Goal: Task Accomplishment & Management: Manage account settings

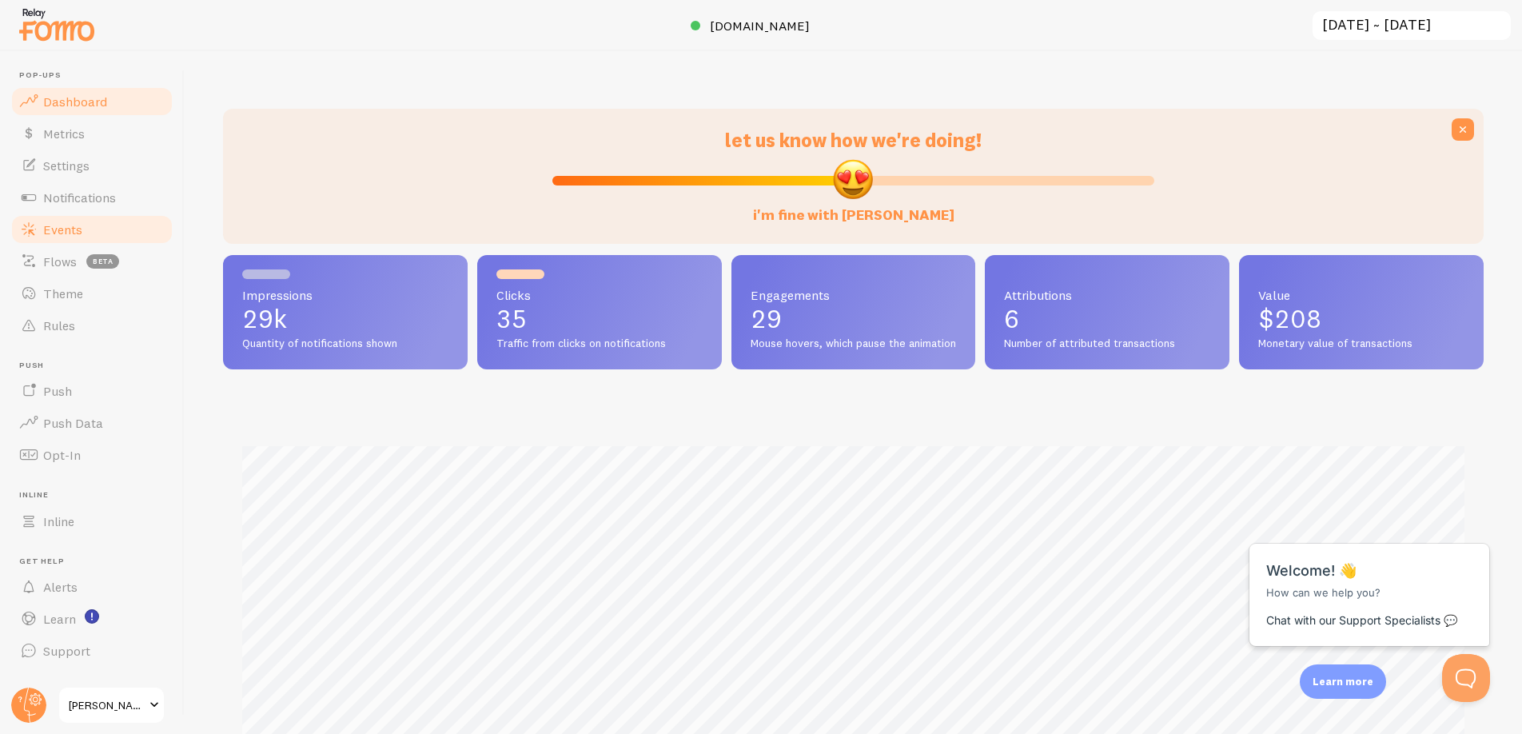
click at [76, 240] on link "Events" at bounding box center [92, 229] width 165 height 32
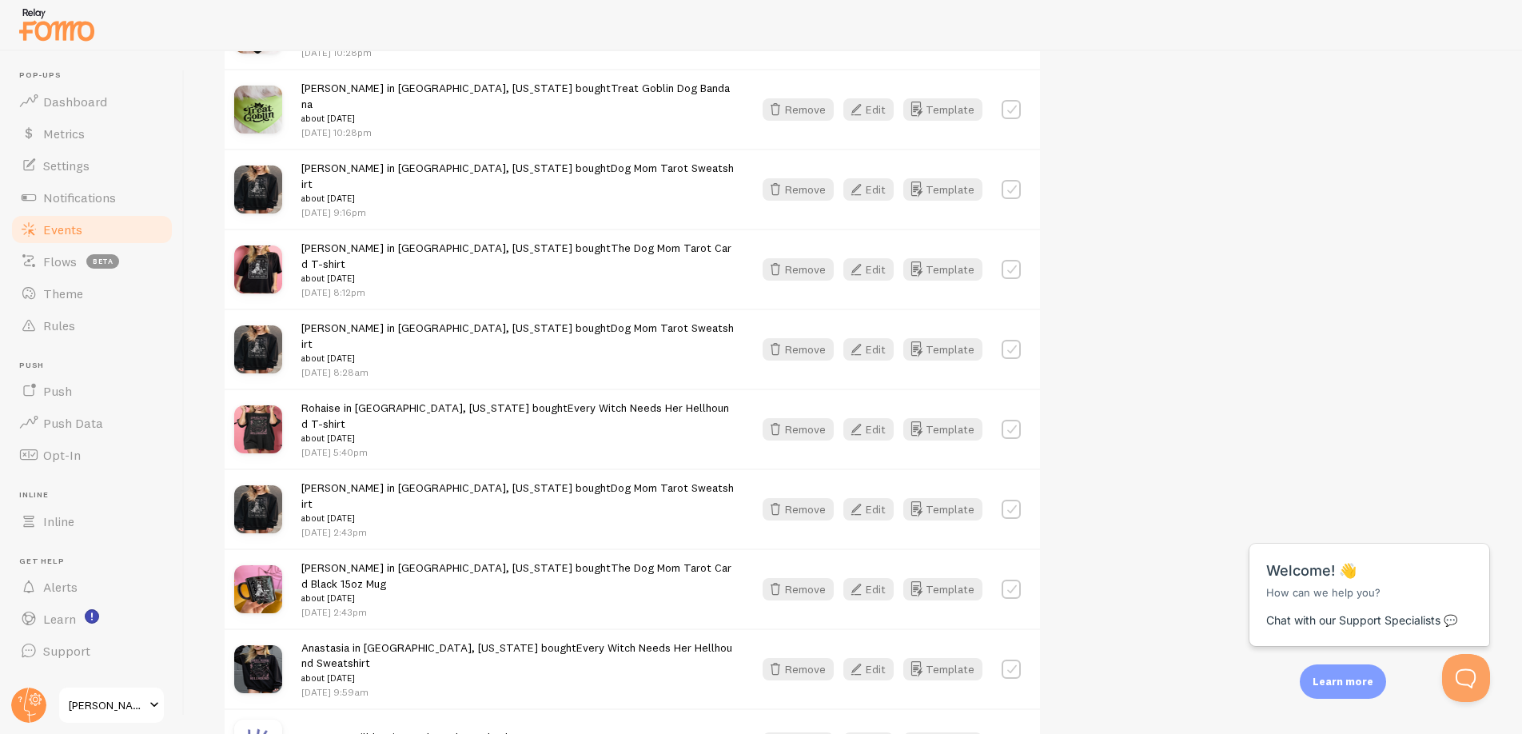
scroll to position [1987, 0]
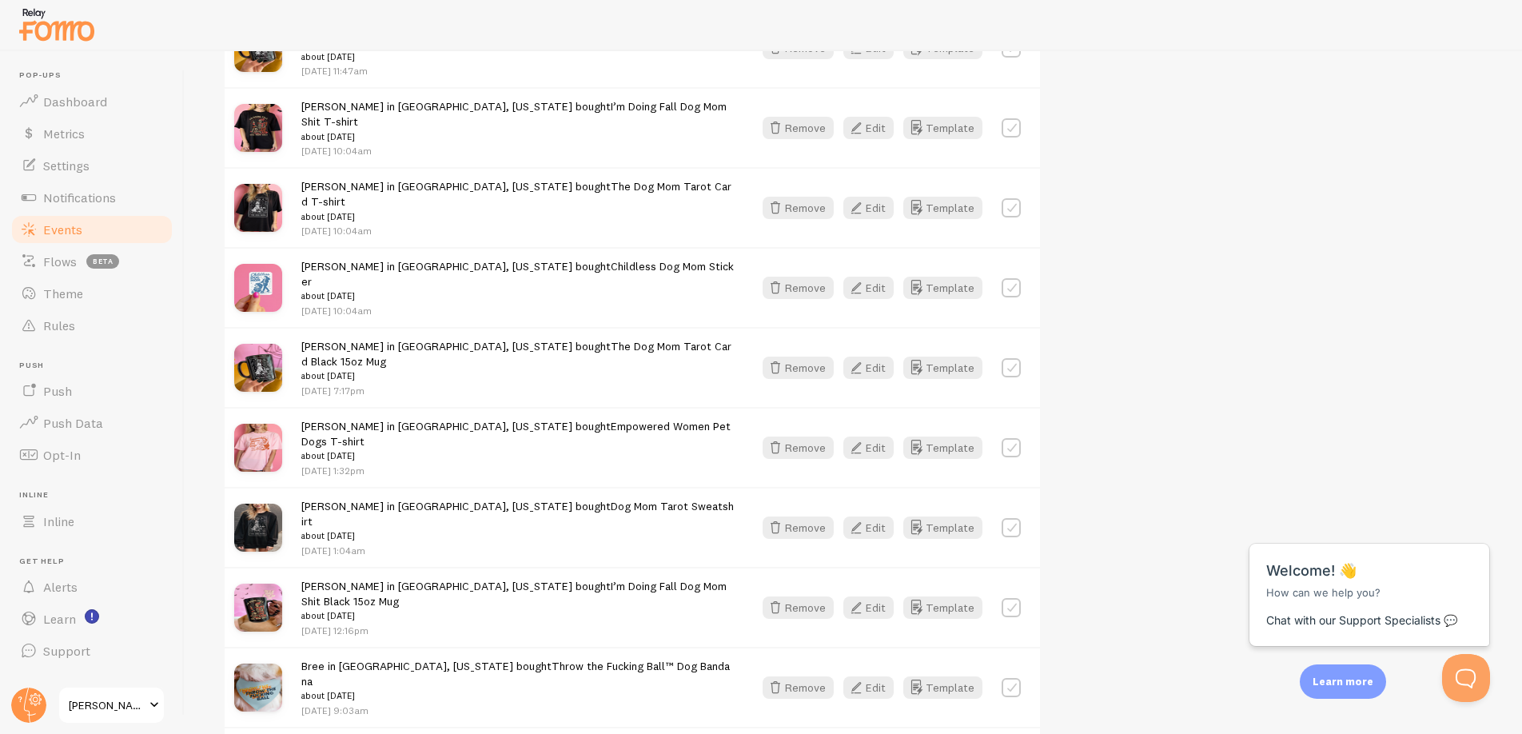
scroll to position [4067, 0]
drag, startPoint x: 599, startPoint y: 628, endPoint x: 600, endPoint y: 636, distance: 8.9
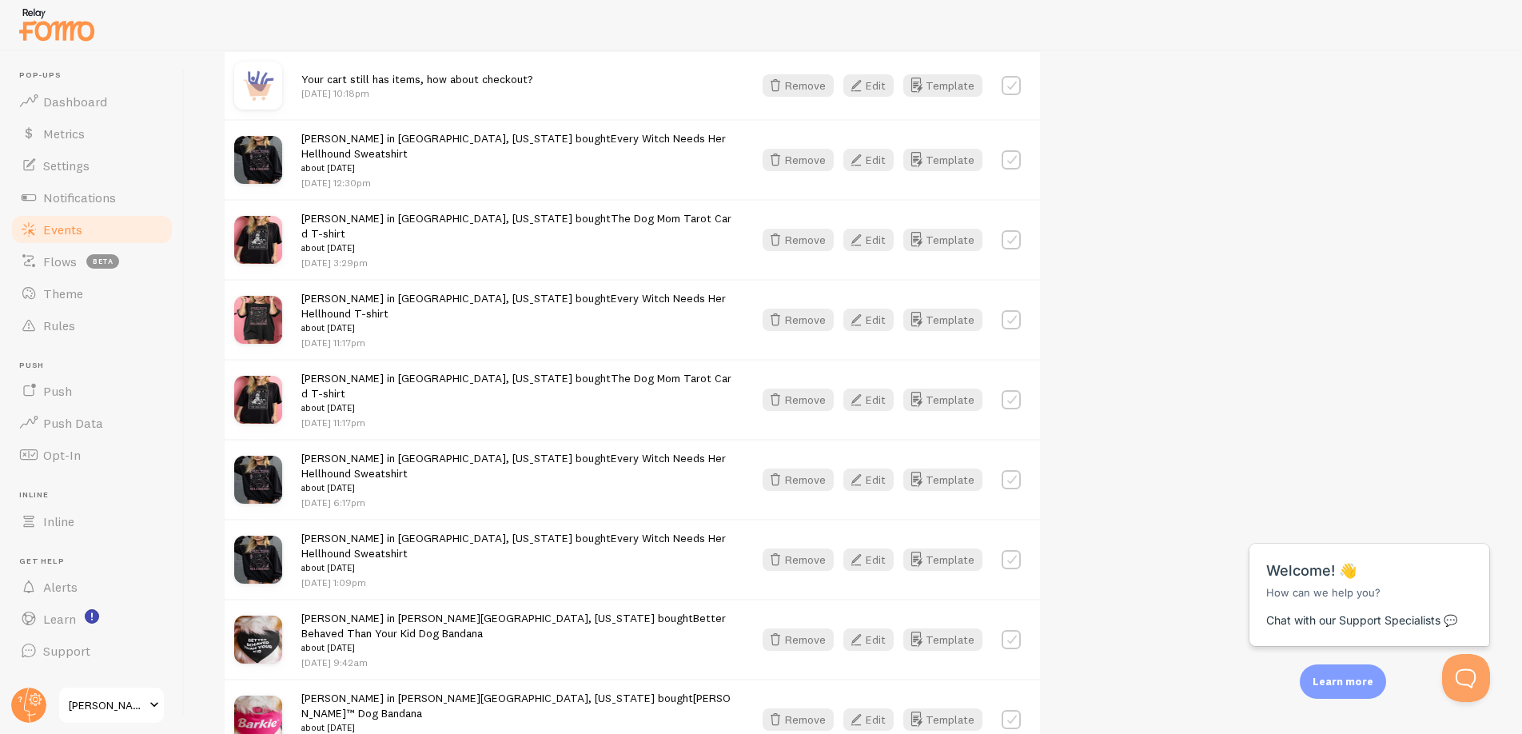
scroll to position [4916, 0]
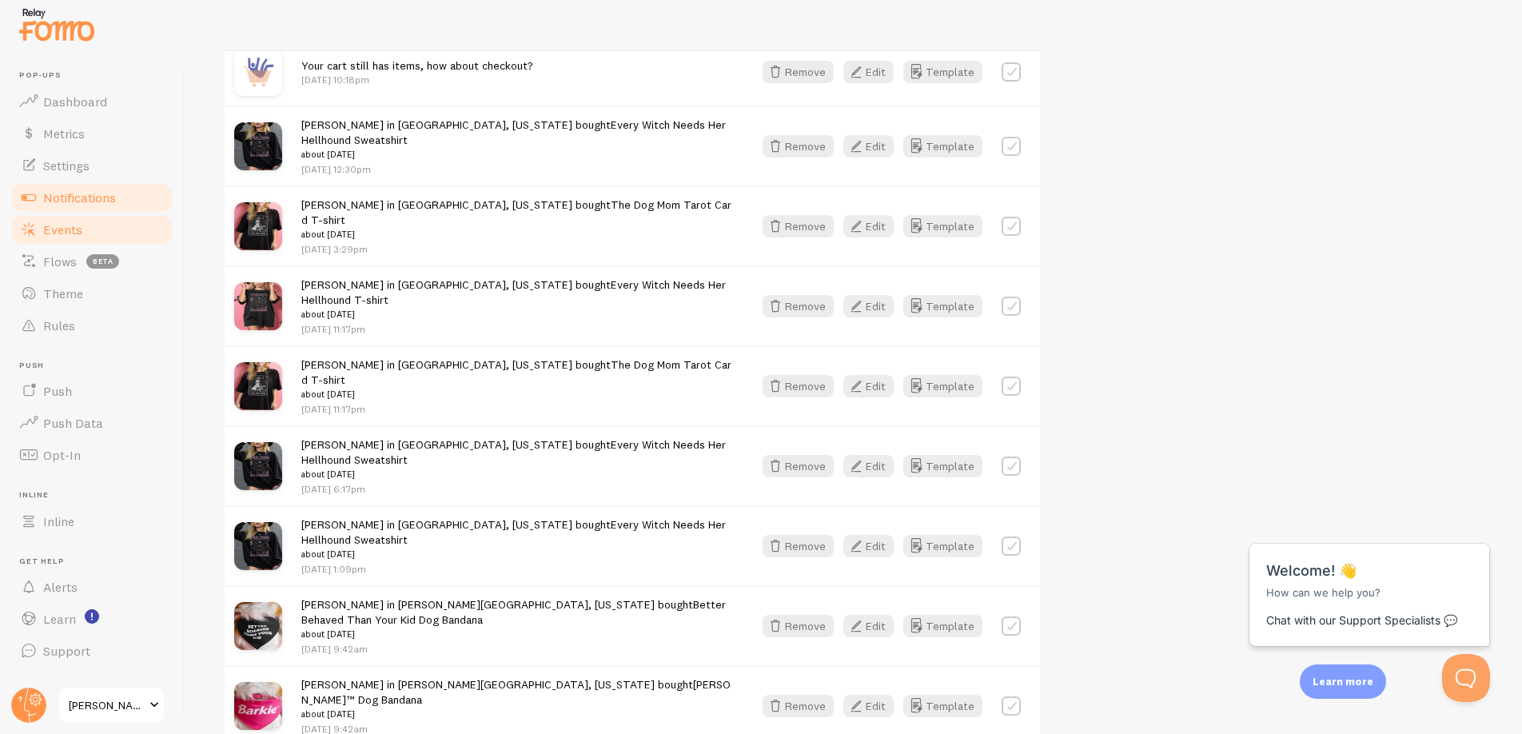
click at [90, 203] on span "Notifications" at bounding box center [79, 197] width 73 height 16
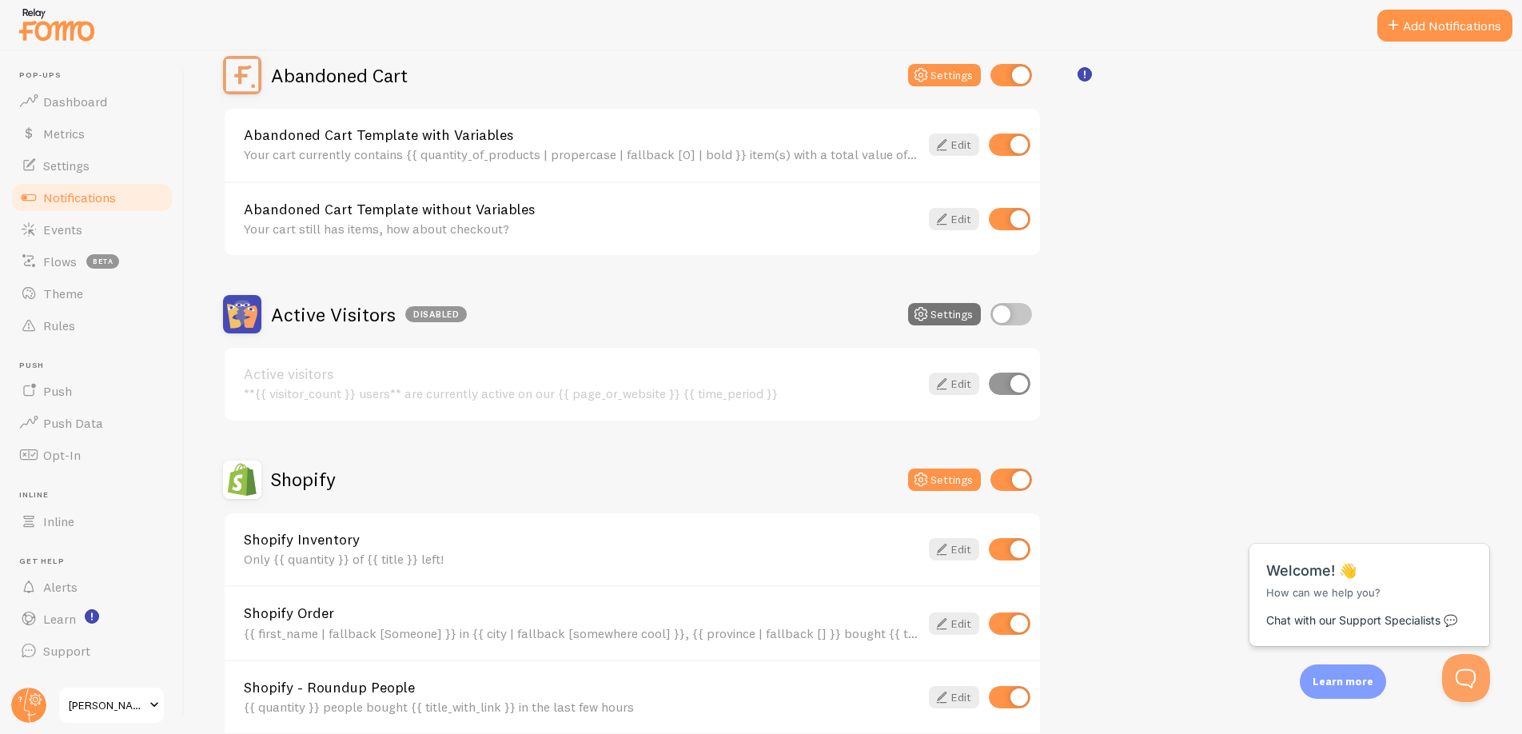
scroll to position [165, 0]
click at [1009, 314] on input "checkbox" at bounding box center [1011, 312] width 42 height 22
checkbox input "true"
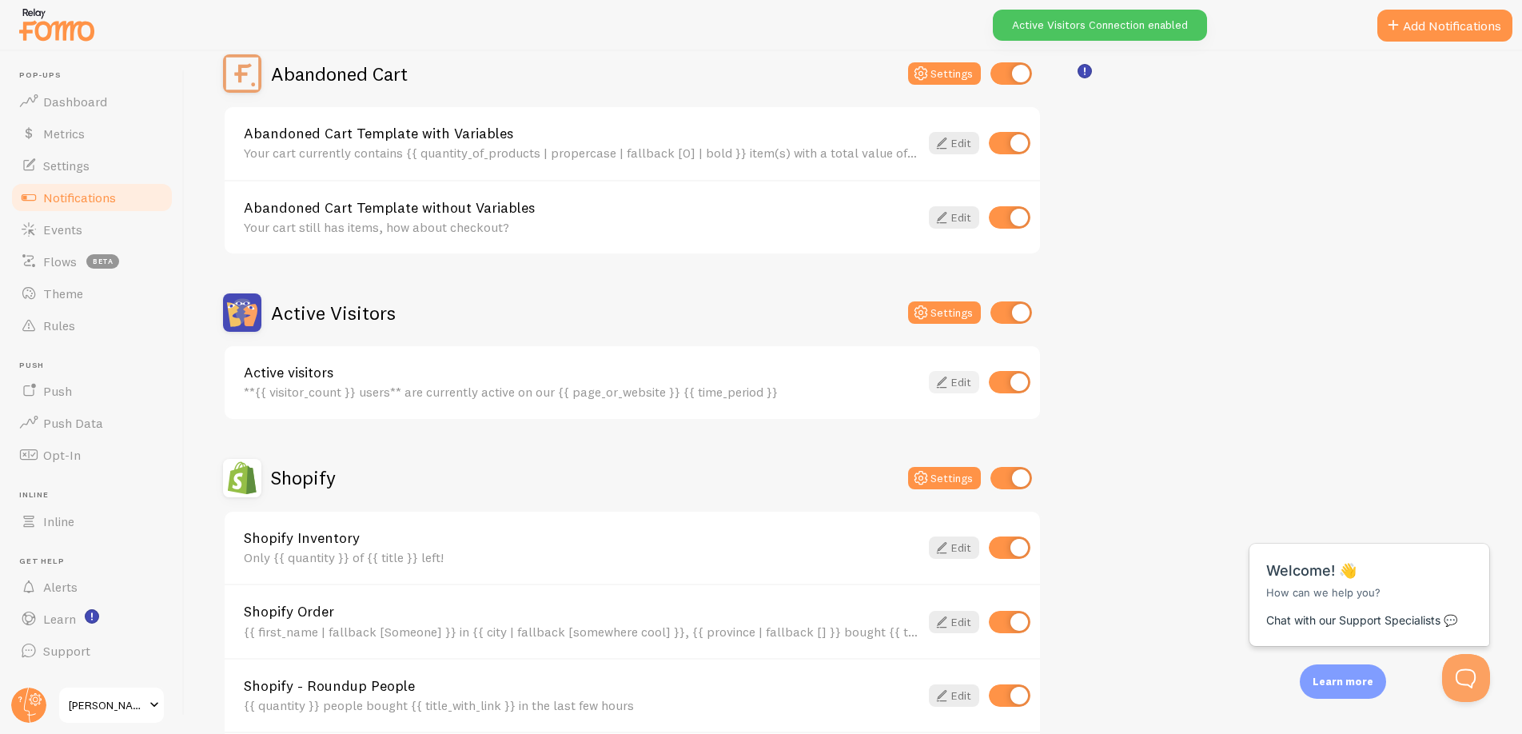
click at [941, 385] on icon at bounding box center [941, 382] width 19 height 19
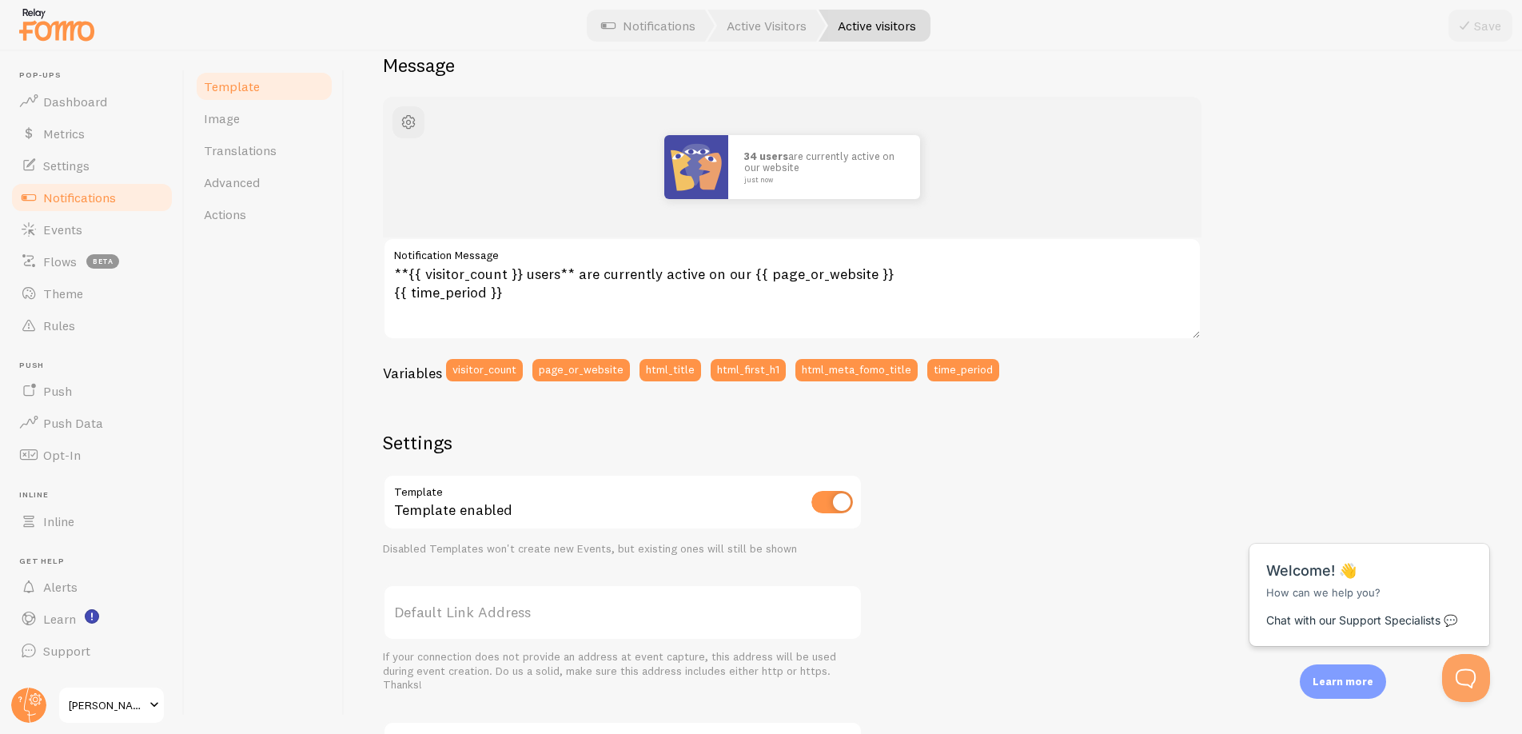
scroll to position [36, 0]
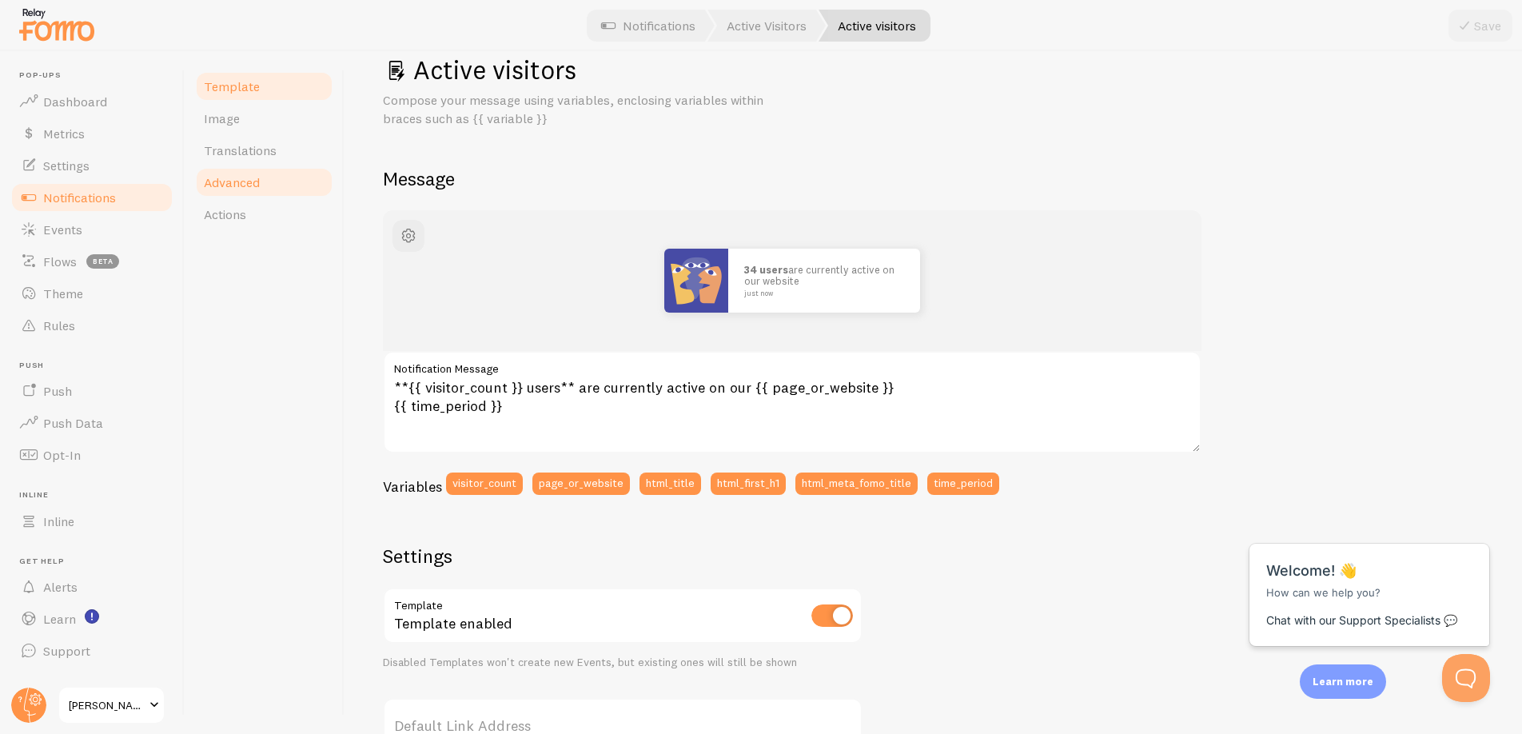
click at [246, 191] on link "Advanced" at bounding box center [264, 182] width 140 height 32
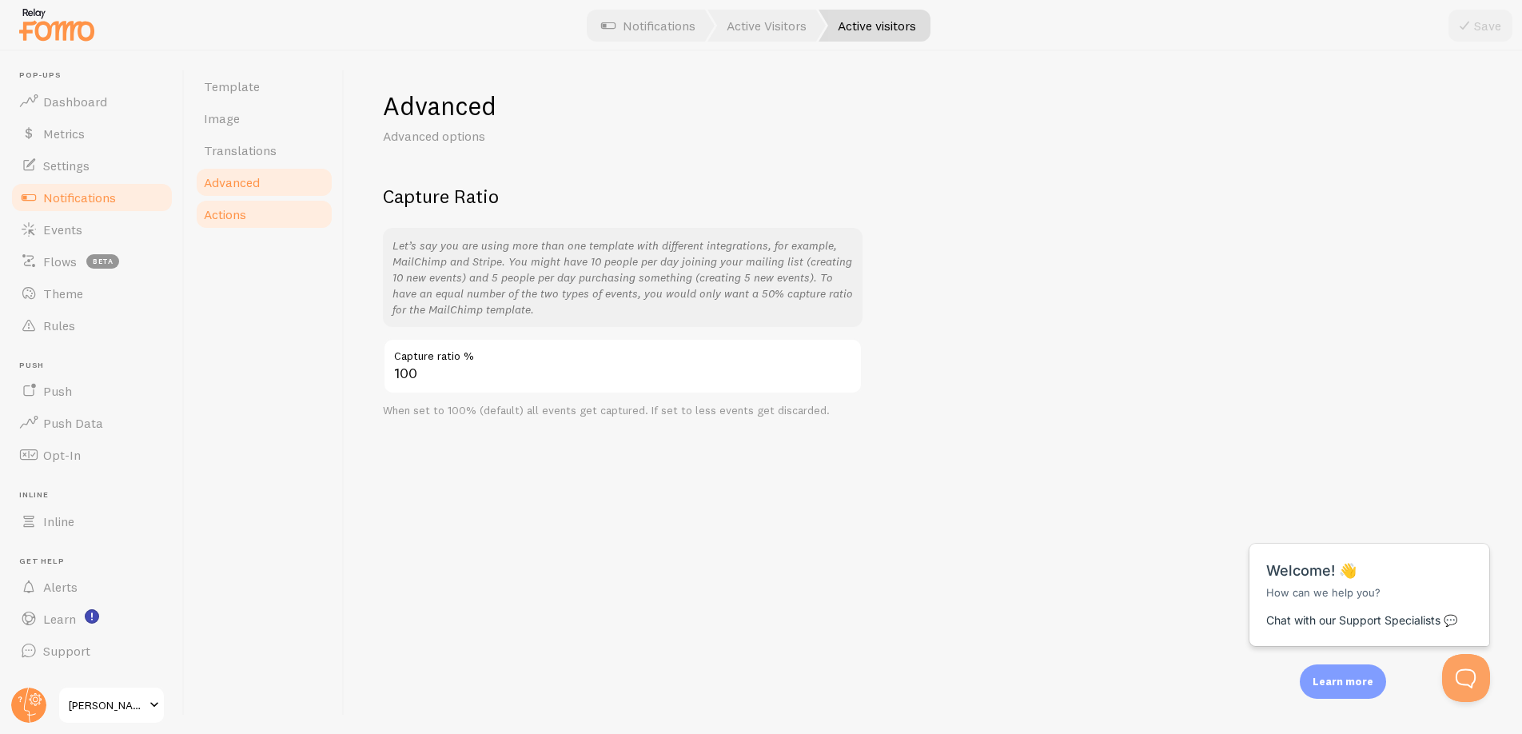
click at [237, 213] on span "Actions" at bounding box center [225, 214] width 42 height 16
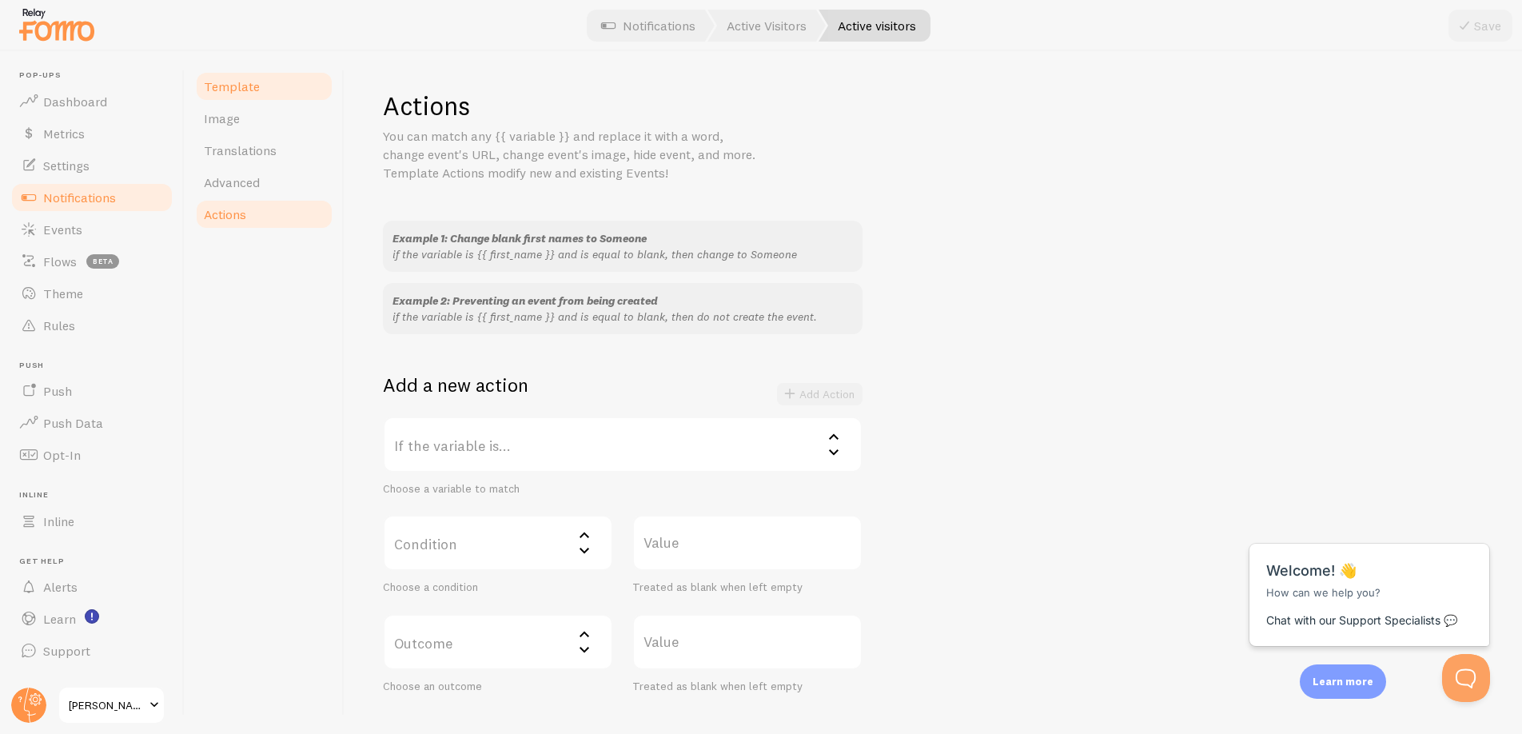
click at [254, 101] on link "Template" at bounding box center [264, 86] width 140 height 32
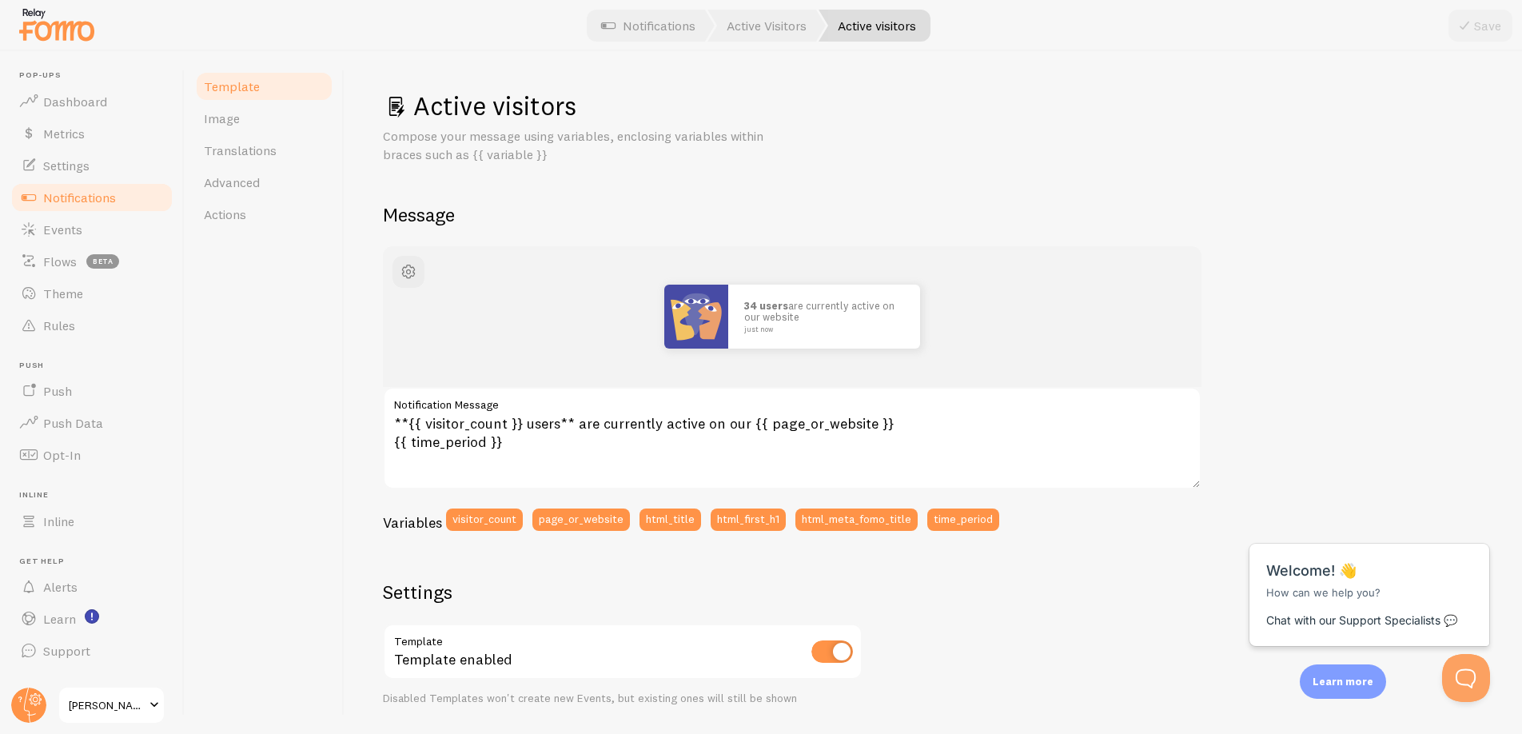
click at [141, 208] on link "Notifications" at bounding box center [92, 197] width 165 height 32
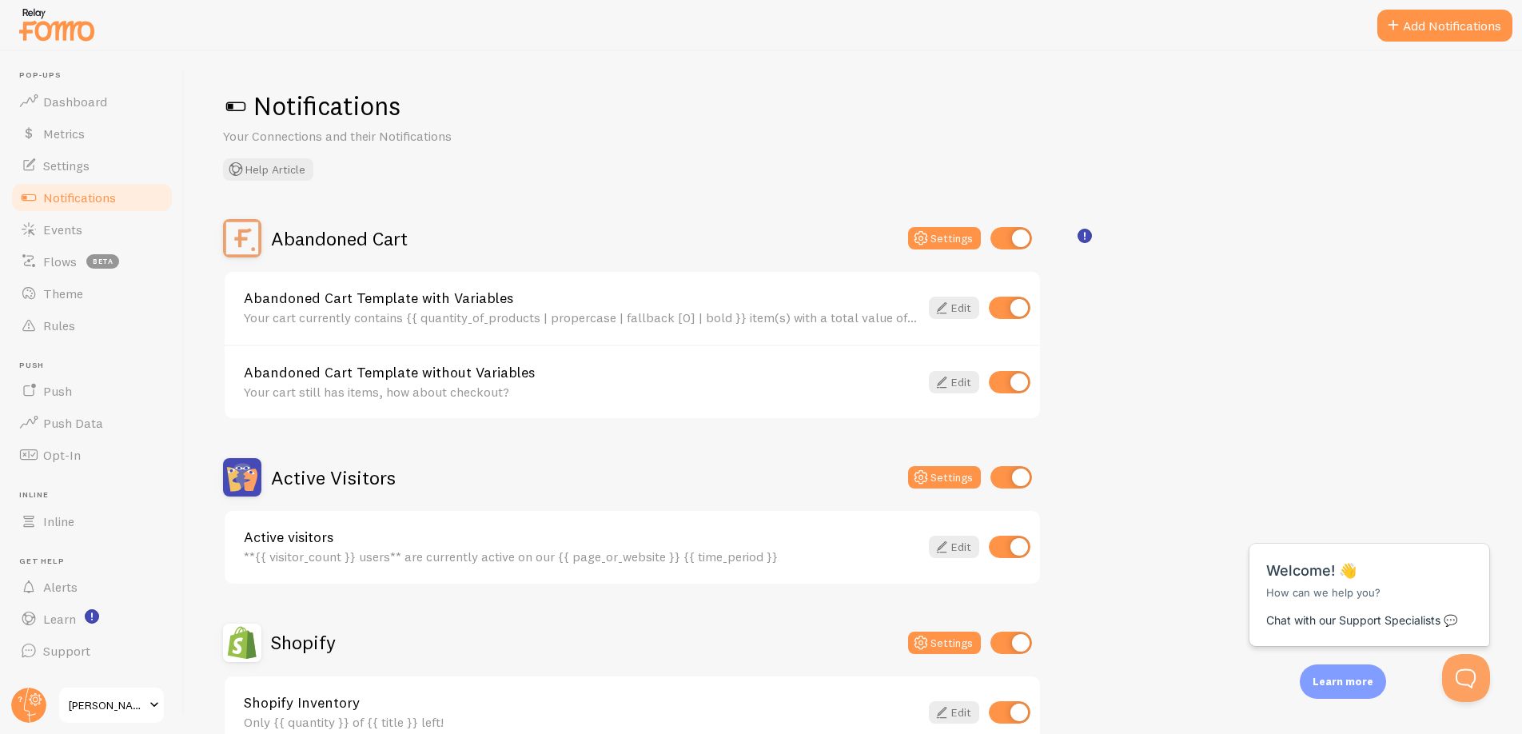
click at [1005, 479] on input "checkbox" at bounding box center [1011, 477] width 42 height 22
checkbox input "false"
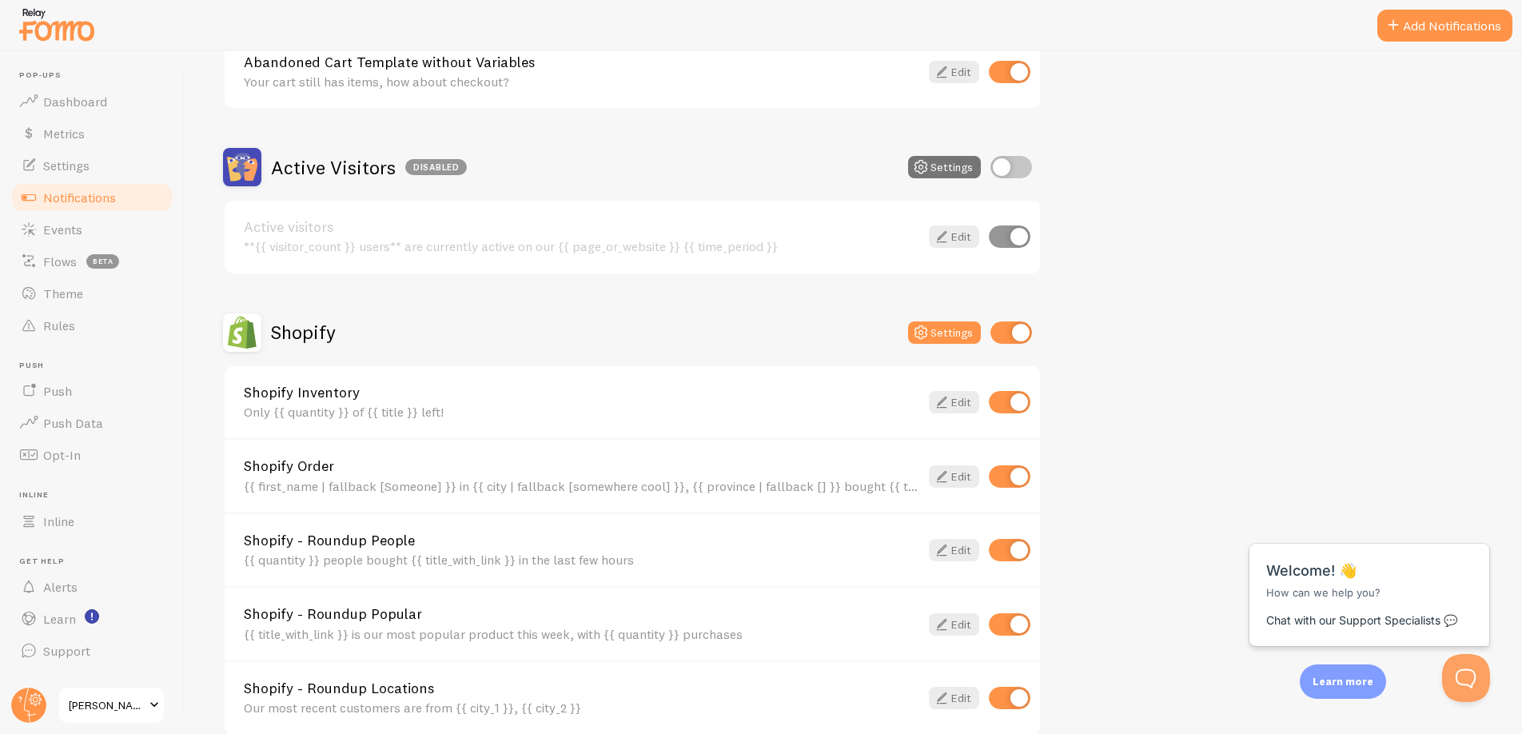
scroll to position [316, 0]
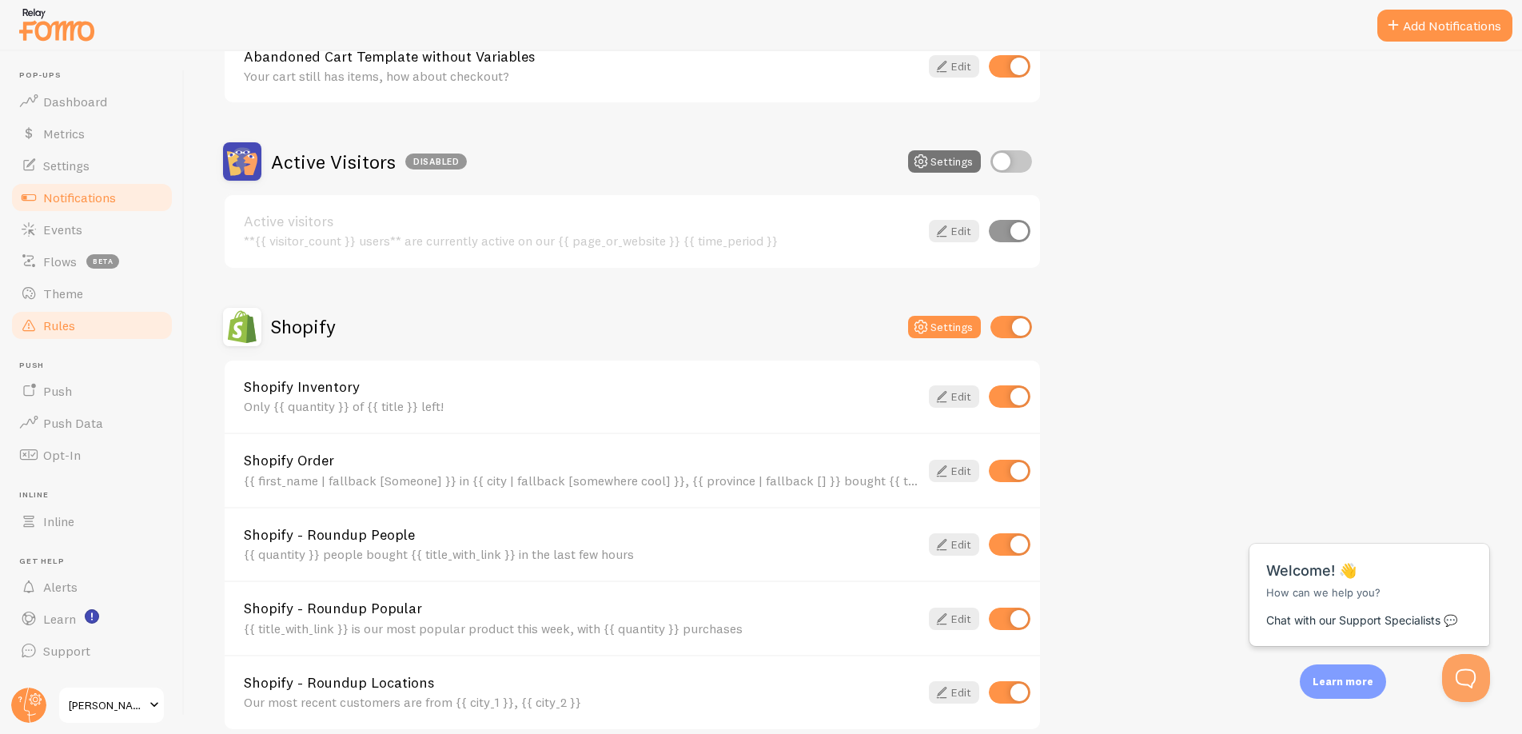
click at [38, 320] on link "Rules" at bounding box center [92, 325] width 165 height 32
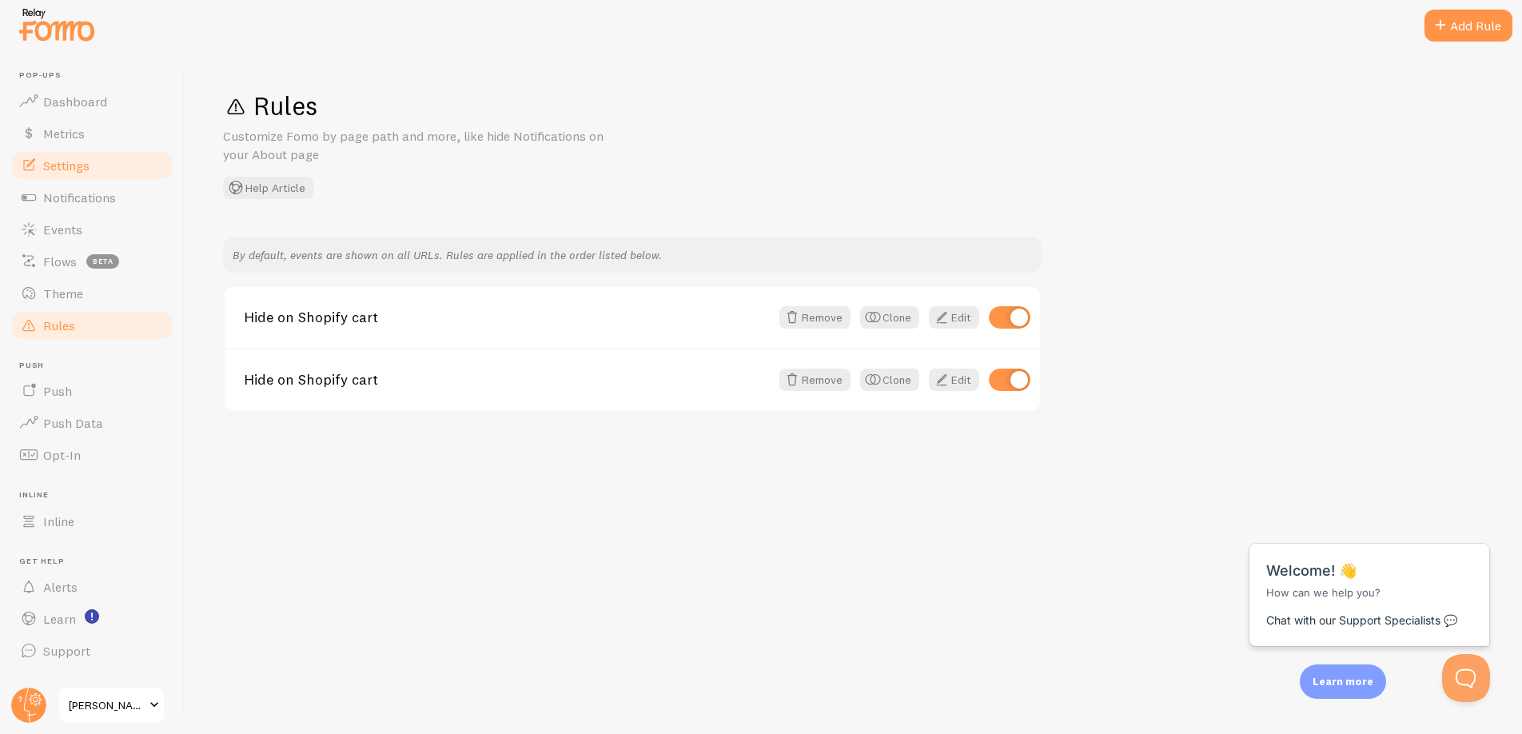
click at [76, 164] on span "Settings" at bounding box center [66, 165] width 46 height 16
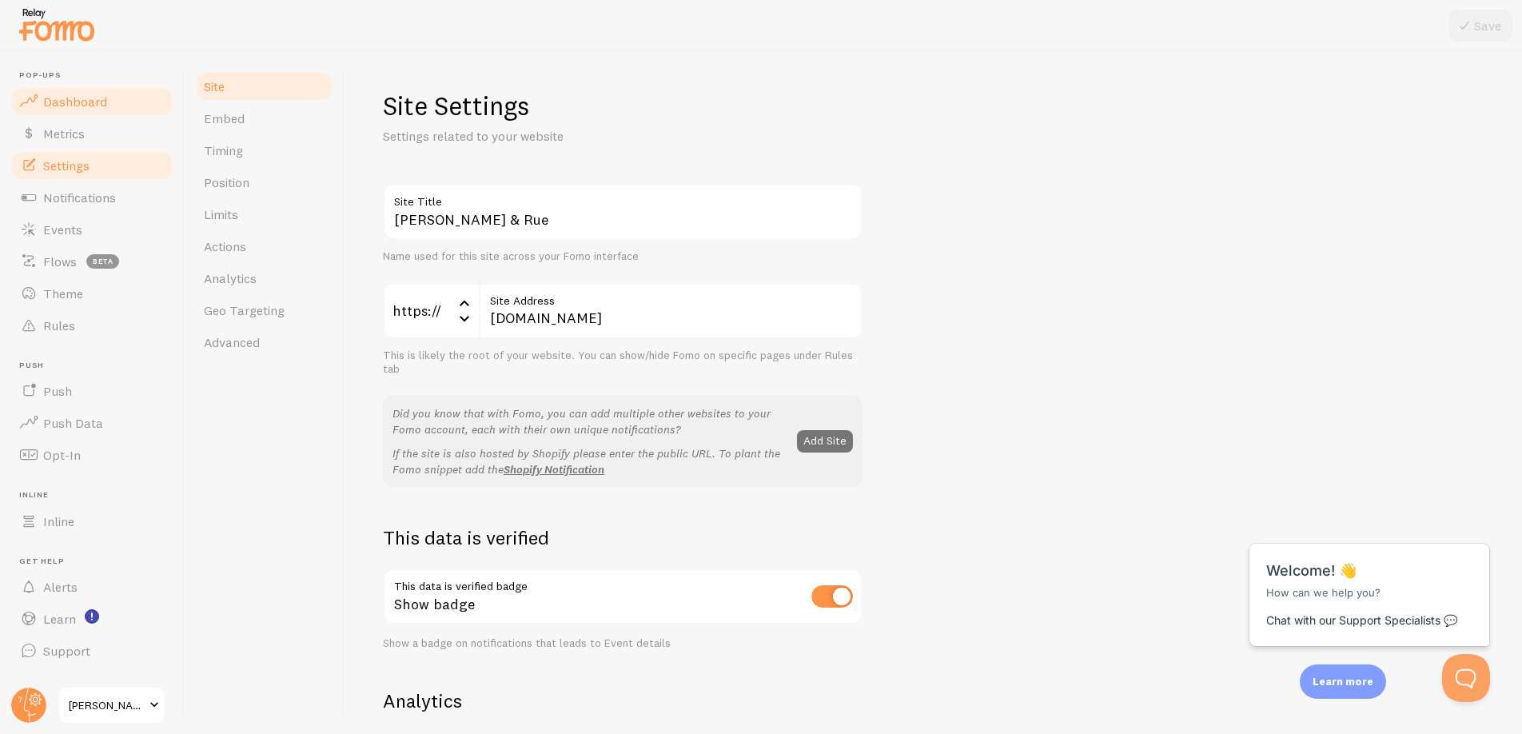
click at [106, 101] on link "Dashboard" at bounding box center [92, 102] width 165 height 32
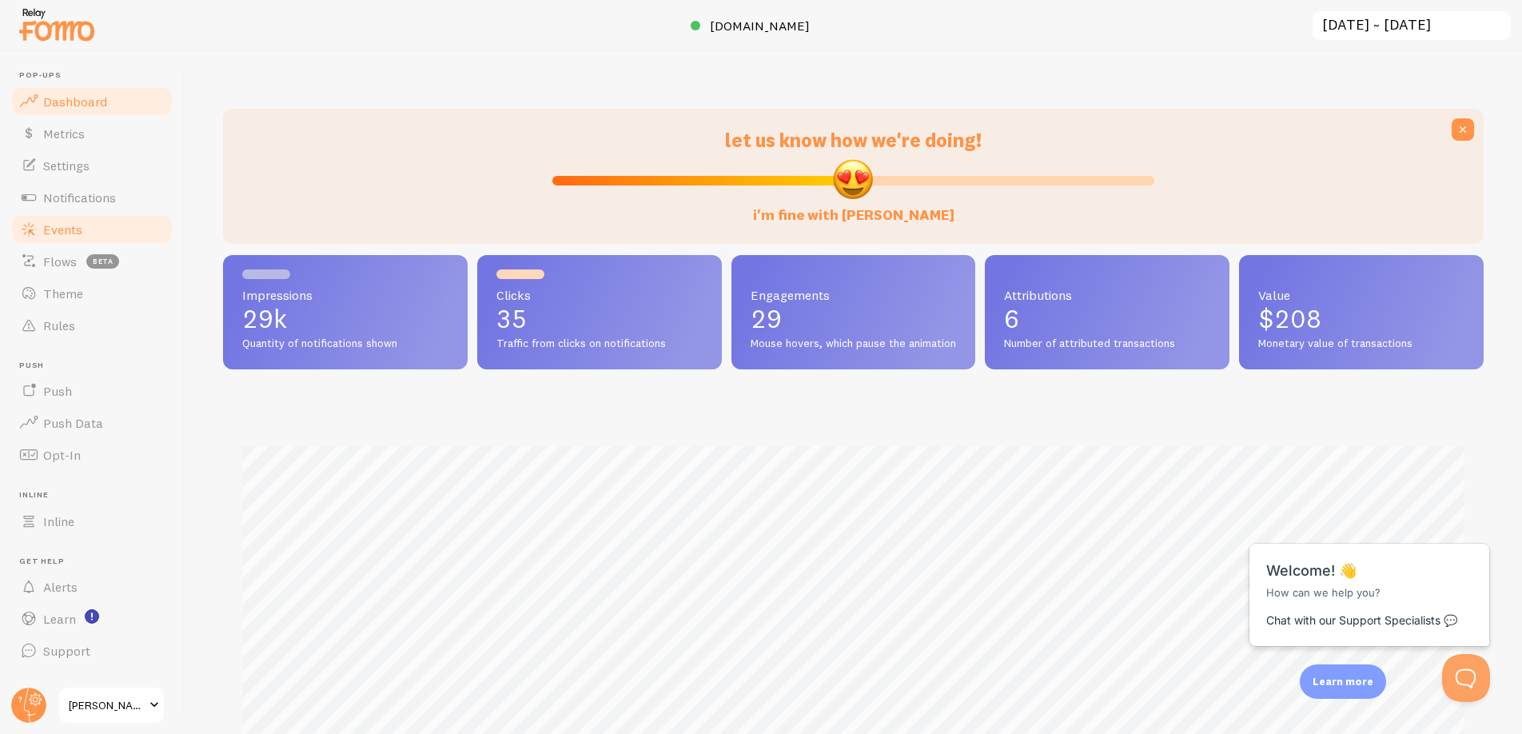
scroll to position [420, 1261]
click at [79, 173] on link "Settings" at bounding box center [92, 165] width 165 height 32
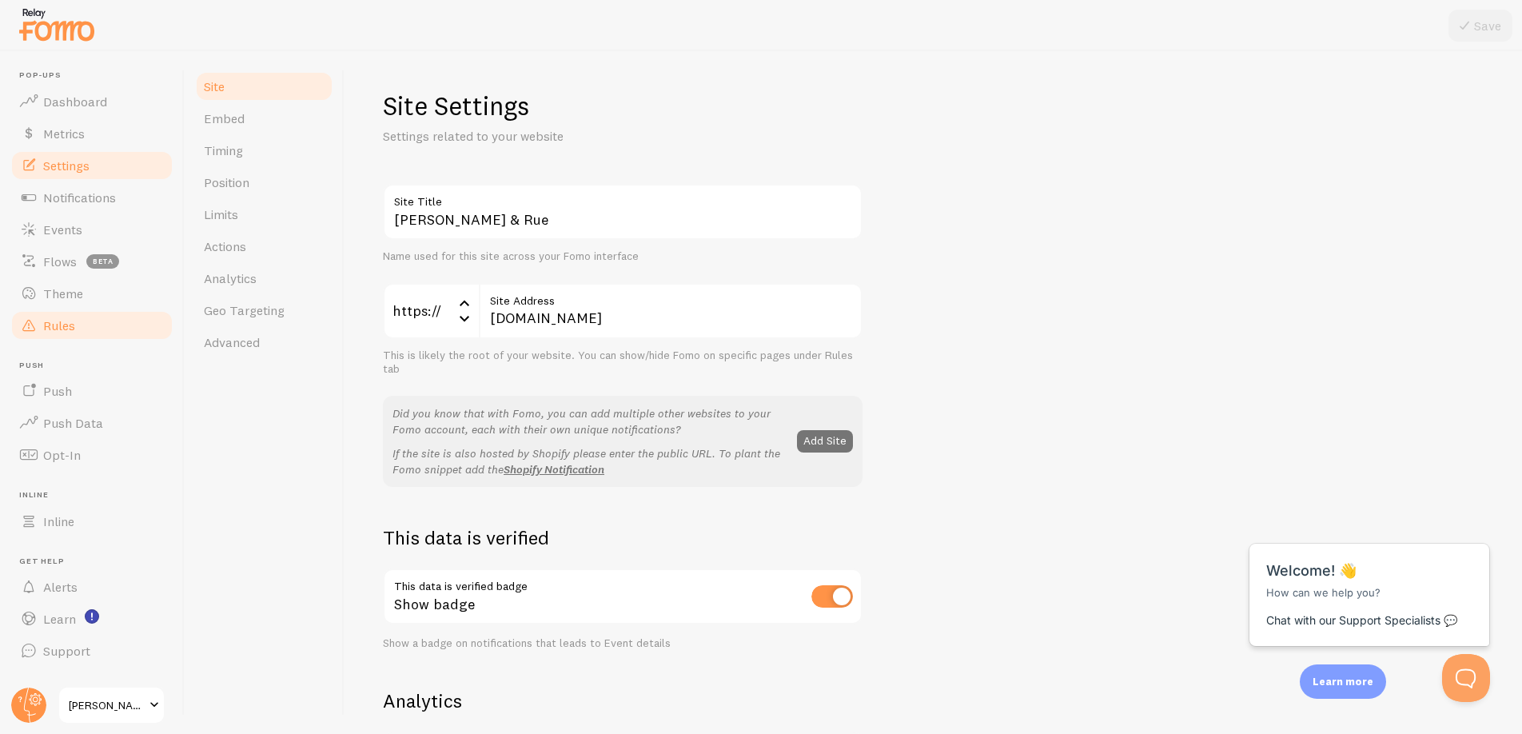
click at [58, 309] on link "Rules" at bounding box center [92, 325] width 165 height 32
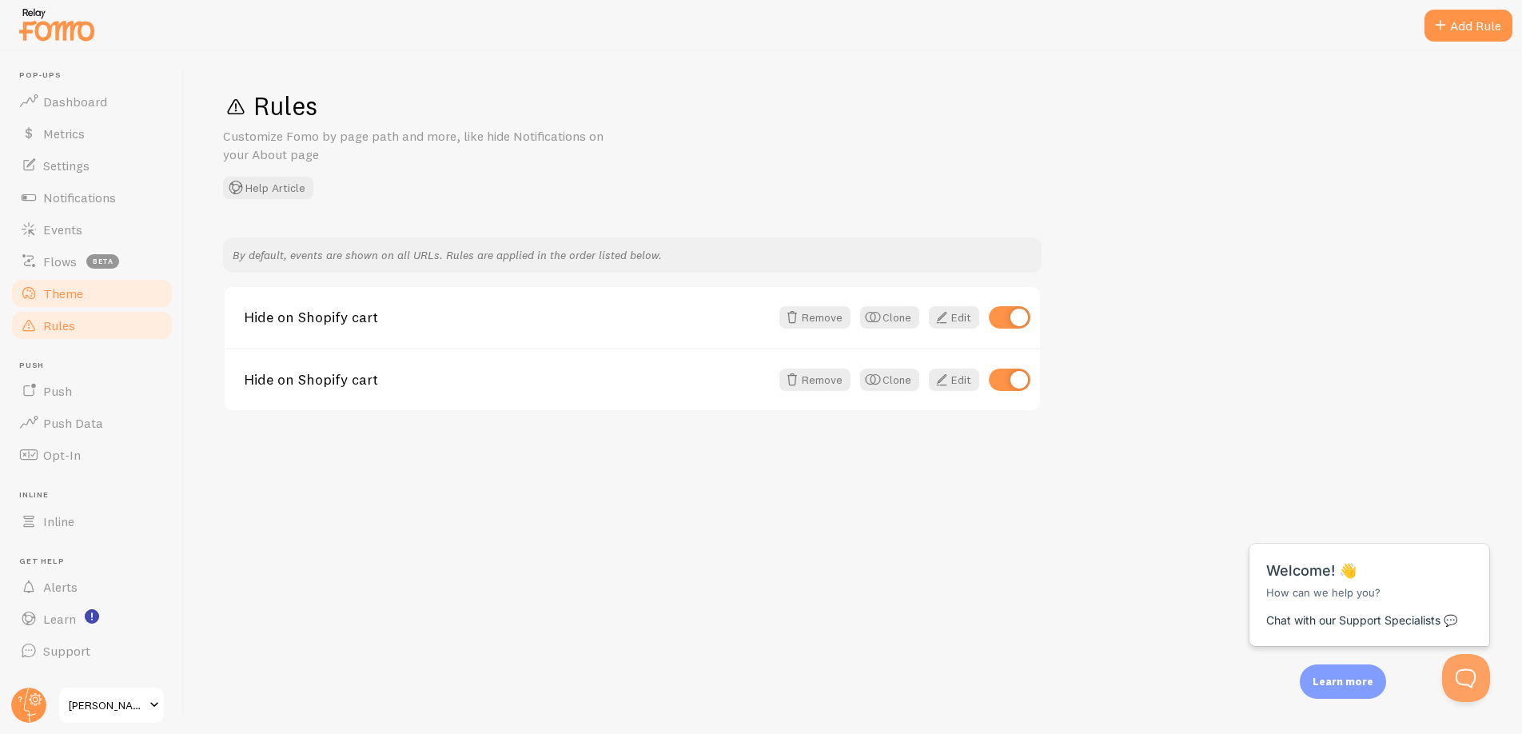
click at [62, 296] on span "Theme" at bounding box center [63, 293] width 40 height 16
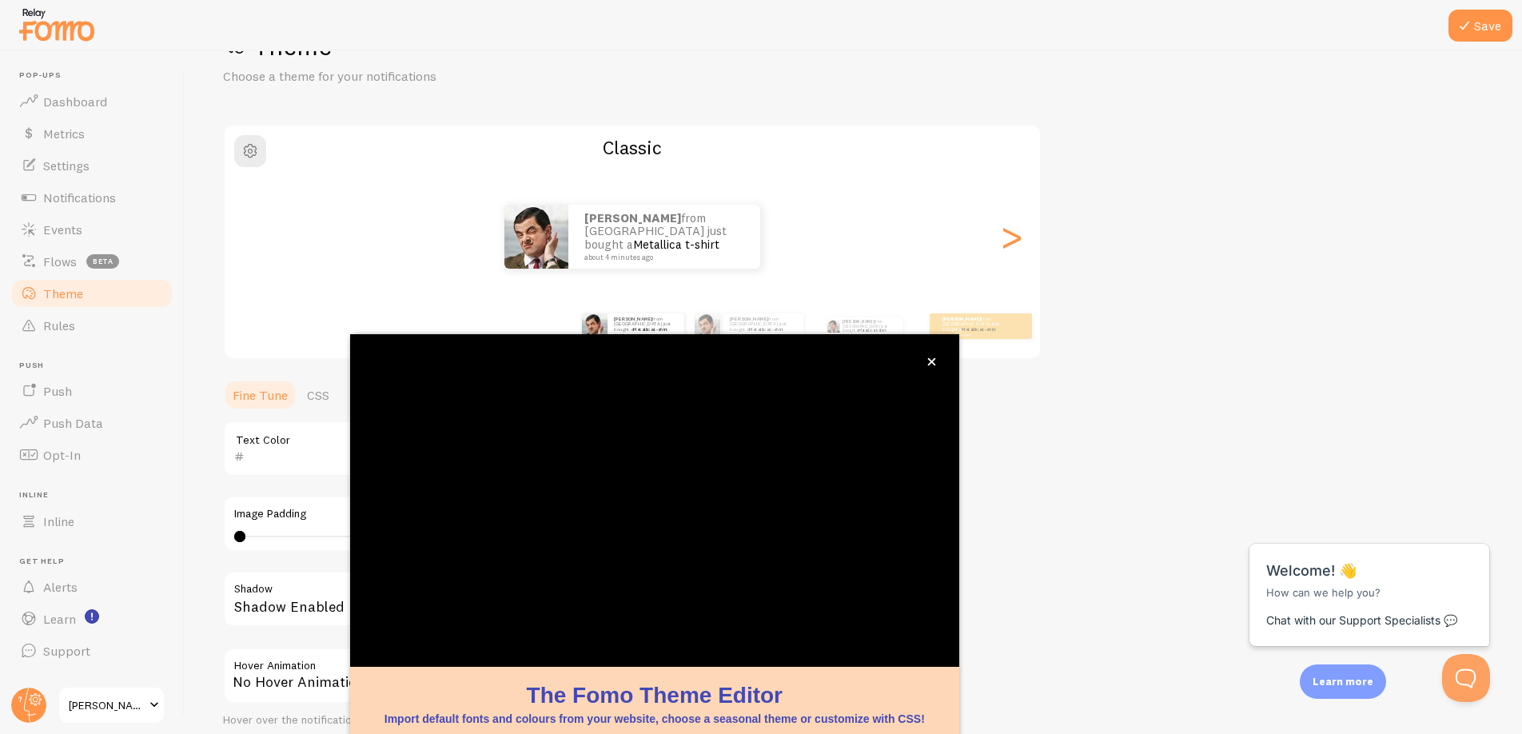
scroll to position [62, 0]
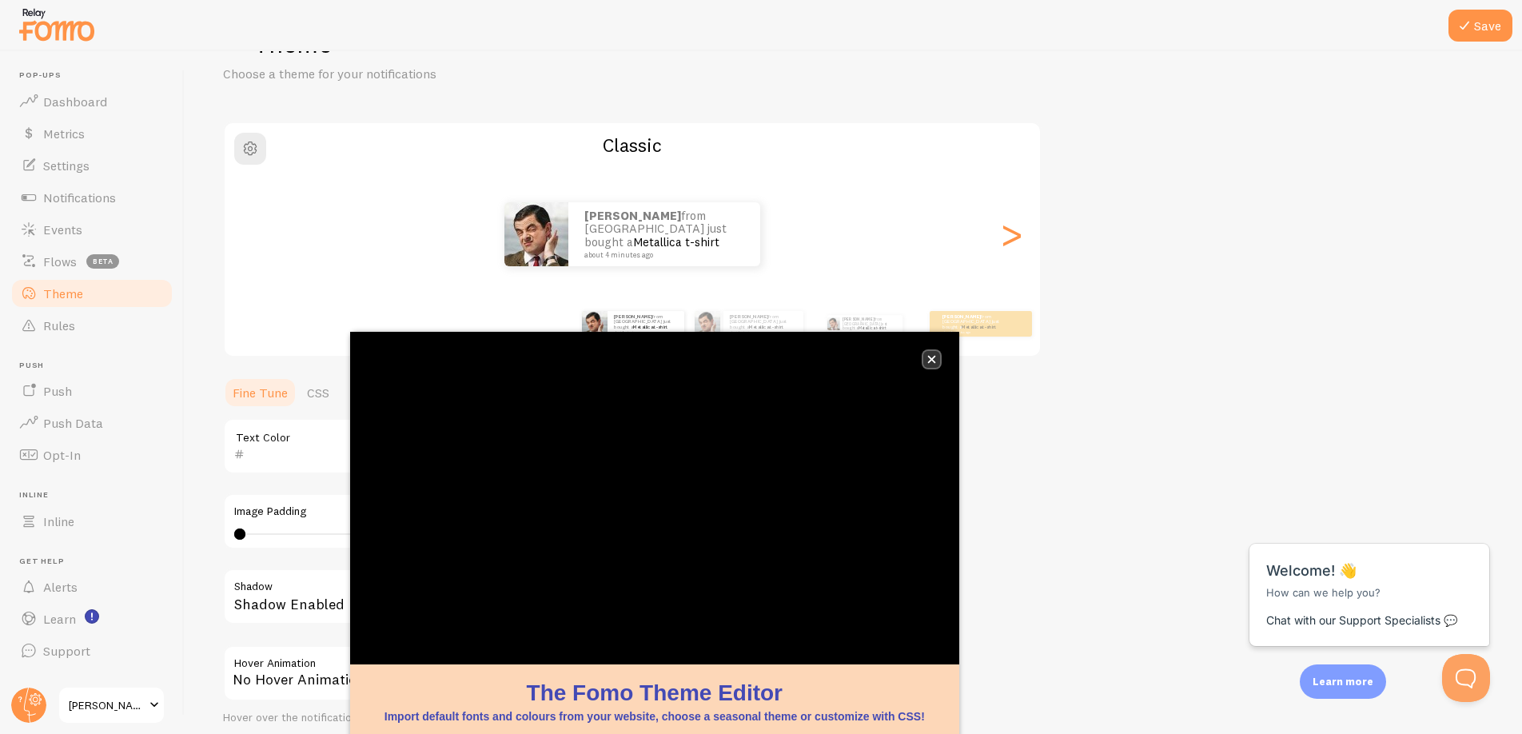
click at [929, 361] on icon "close," at bounding box center [931, 360] width 8 height 8
click at [932, 356] on icon "close," at bounding box center [931, 358] width 9 height 9
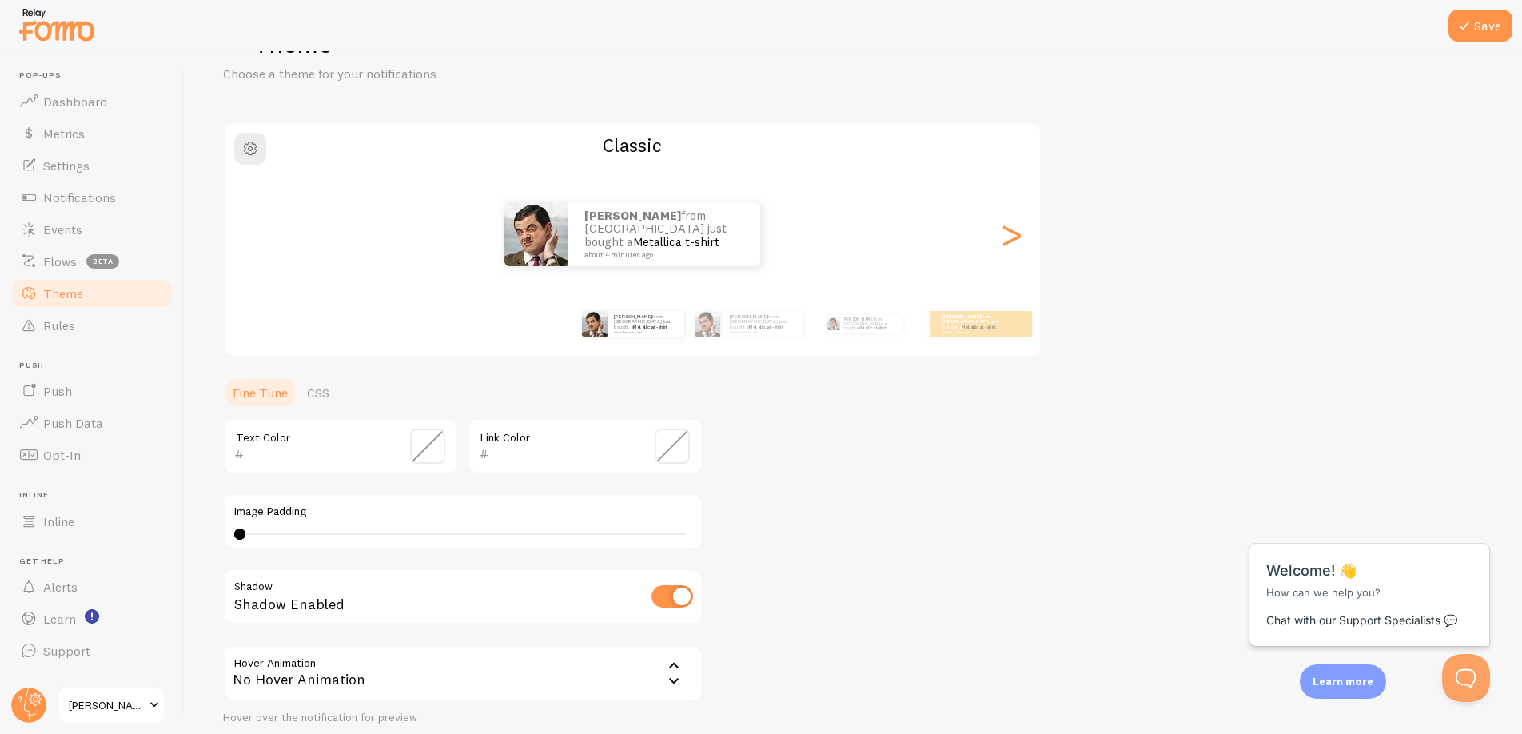
scroll to position [191, 0]
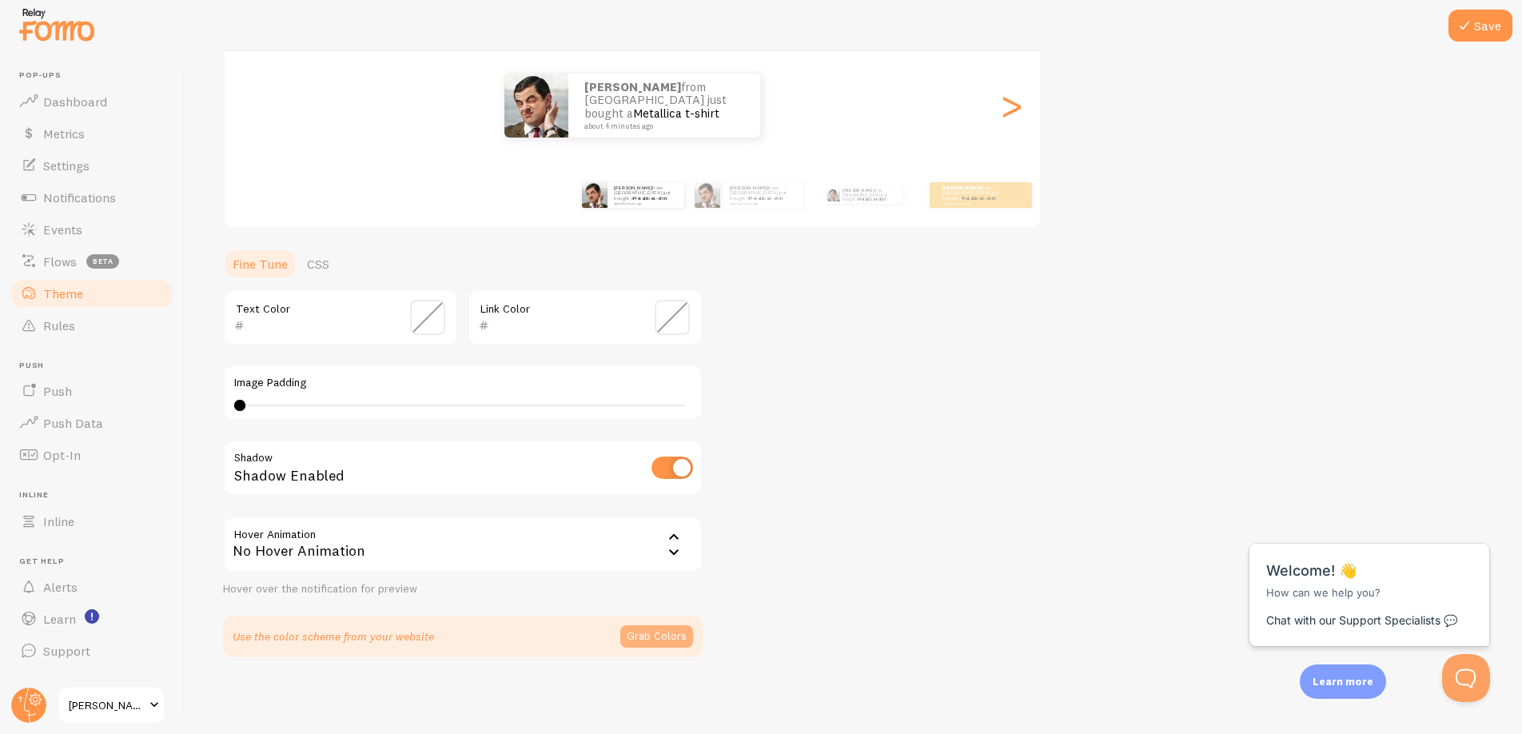
click at [652, 630] on button "Grab Colors" at bounding box center [656, 636] width 73 height 22
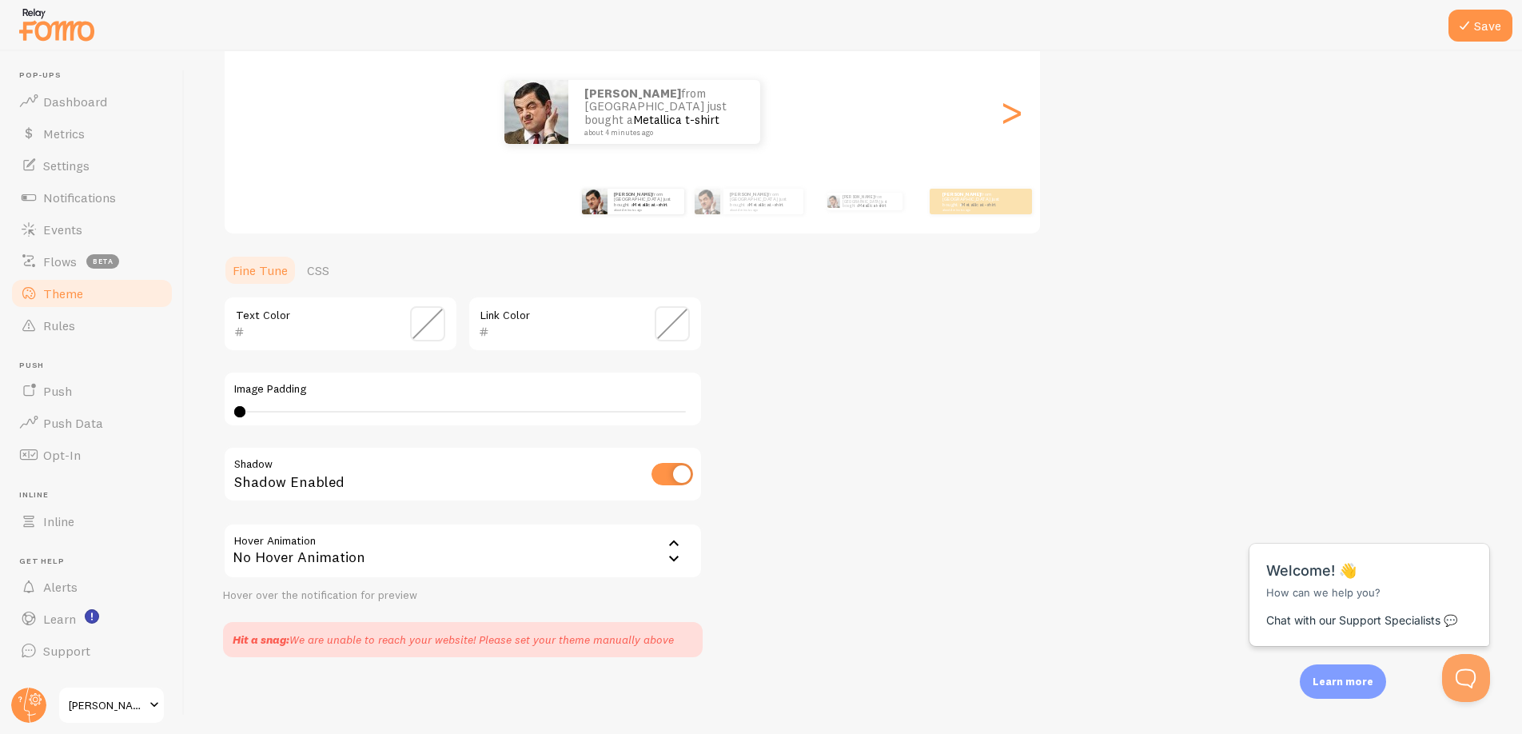
click at [431, 328] on span at bounding box center [427, 323] width 35 height 35
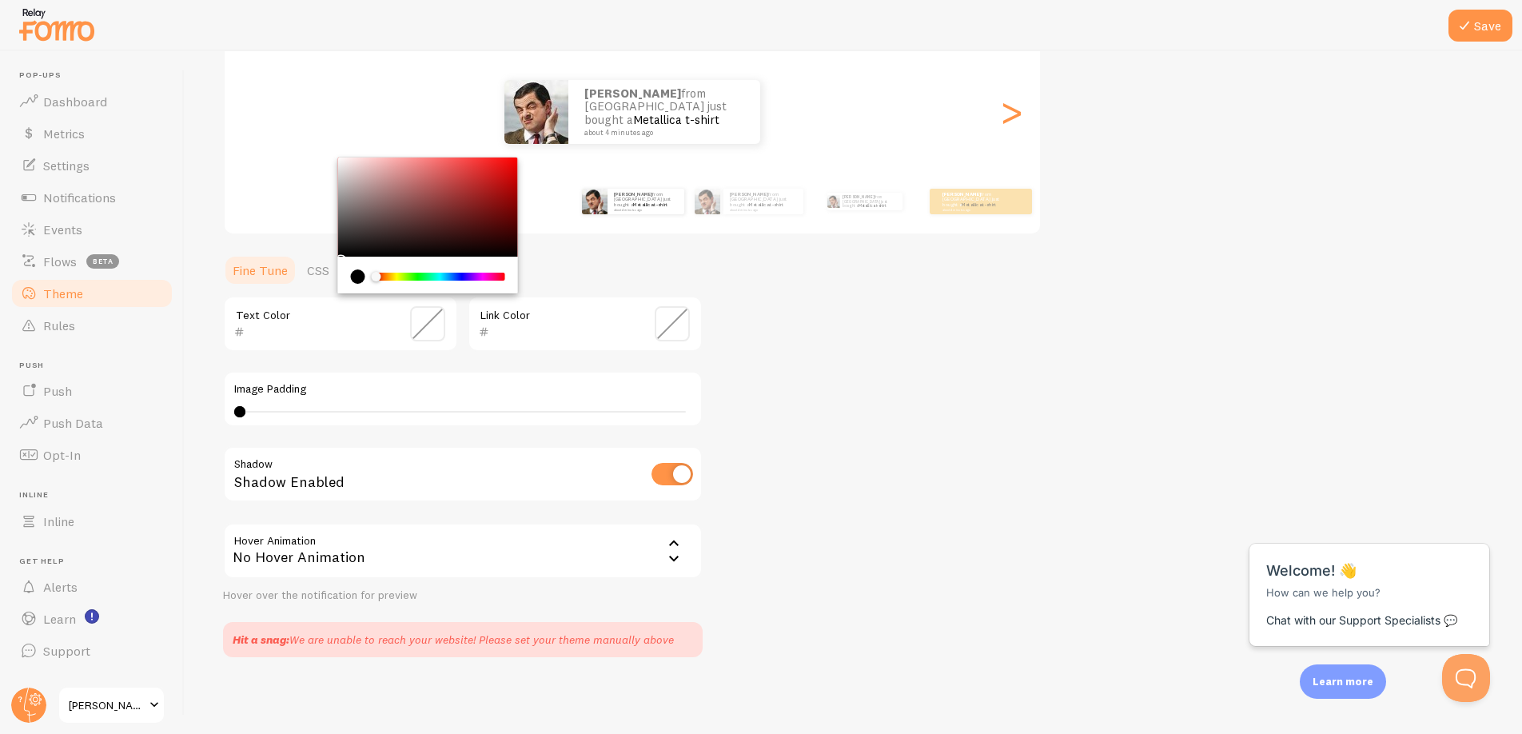
type input "000000"
drag, startPoint x: 345, startPoint y: 255, endPoint x: 326, endPoint y: 261, distance: 19.5
click at [326, 261] on section "Fine Tune CSS 000000 Text Color Link Color Image Padding 0 0 - undefined Shadow…" at bounding box center [463, 455] width 480 height 403
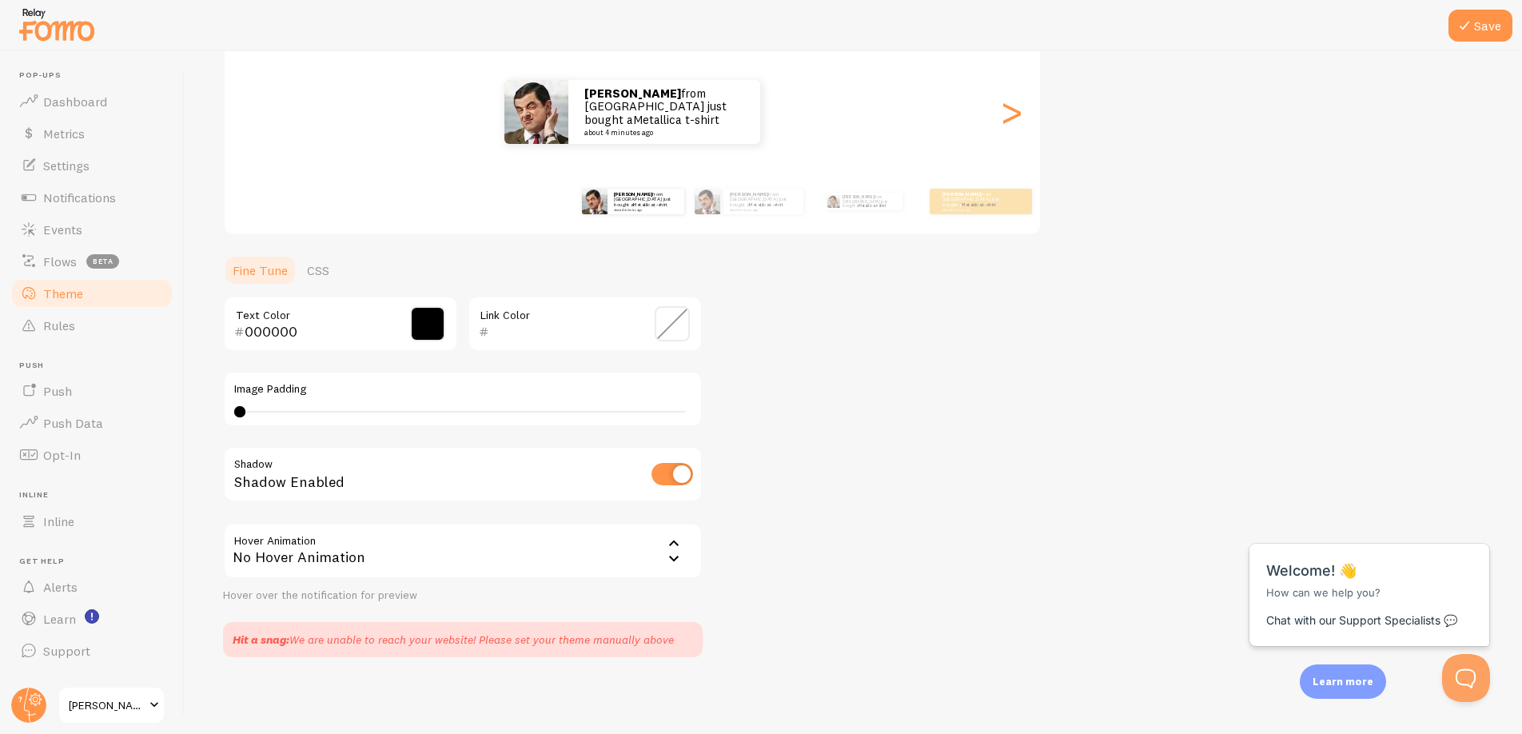
click at [664, 322] on span at bounding box center [672, 323] width 35 height 35
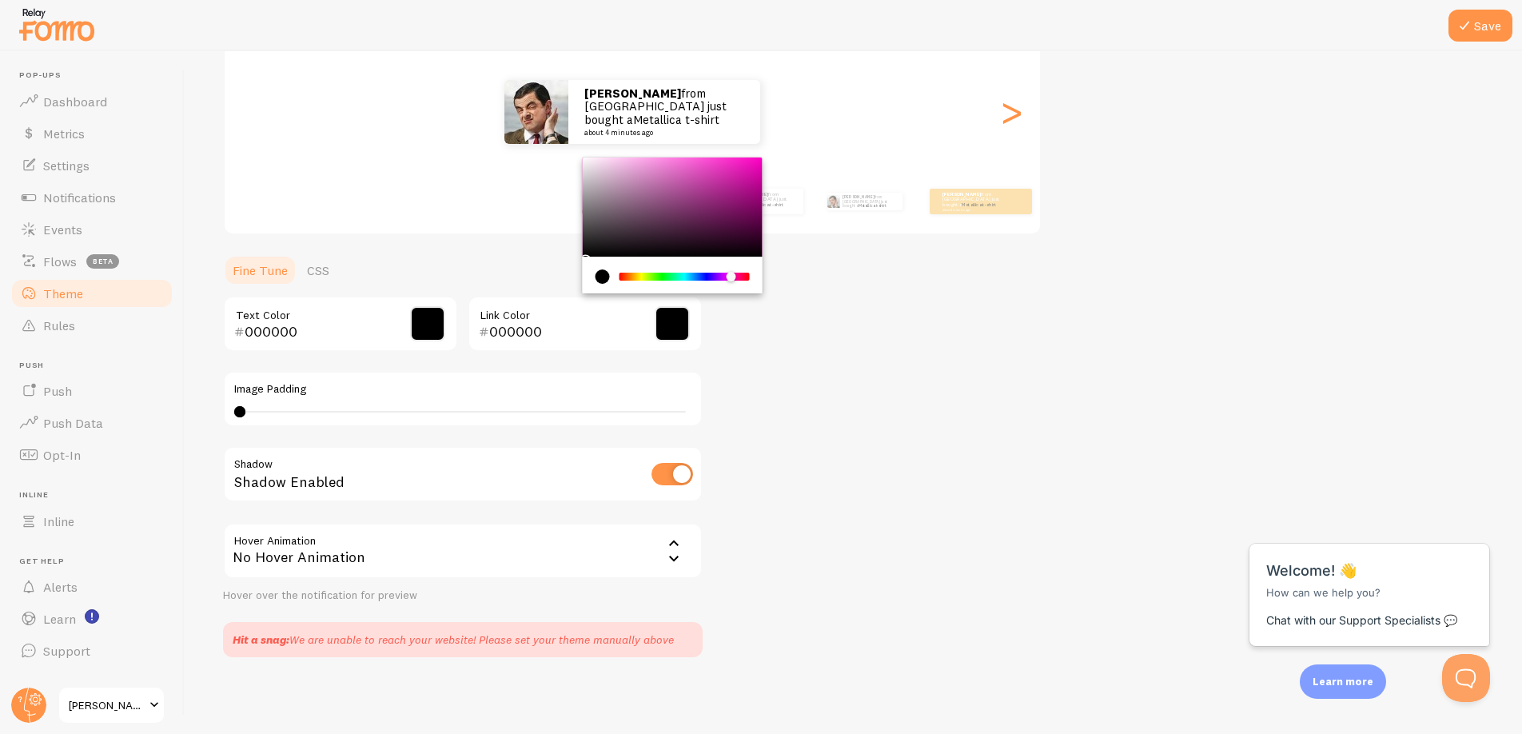
click at [731, 277] on div "Chrome color picker" at bounding box center [684, 277] width 127 height 8
click at [739, 277] on div "Chrome color picker" at bounding box center [736, 278] width 10 height 10
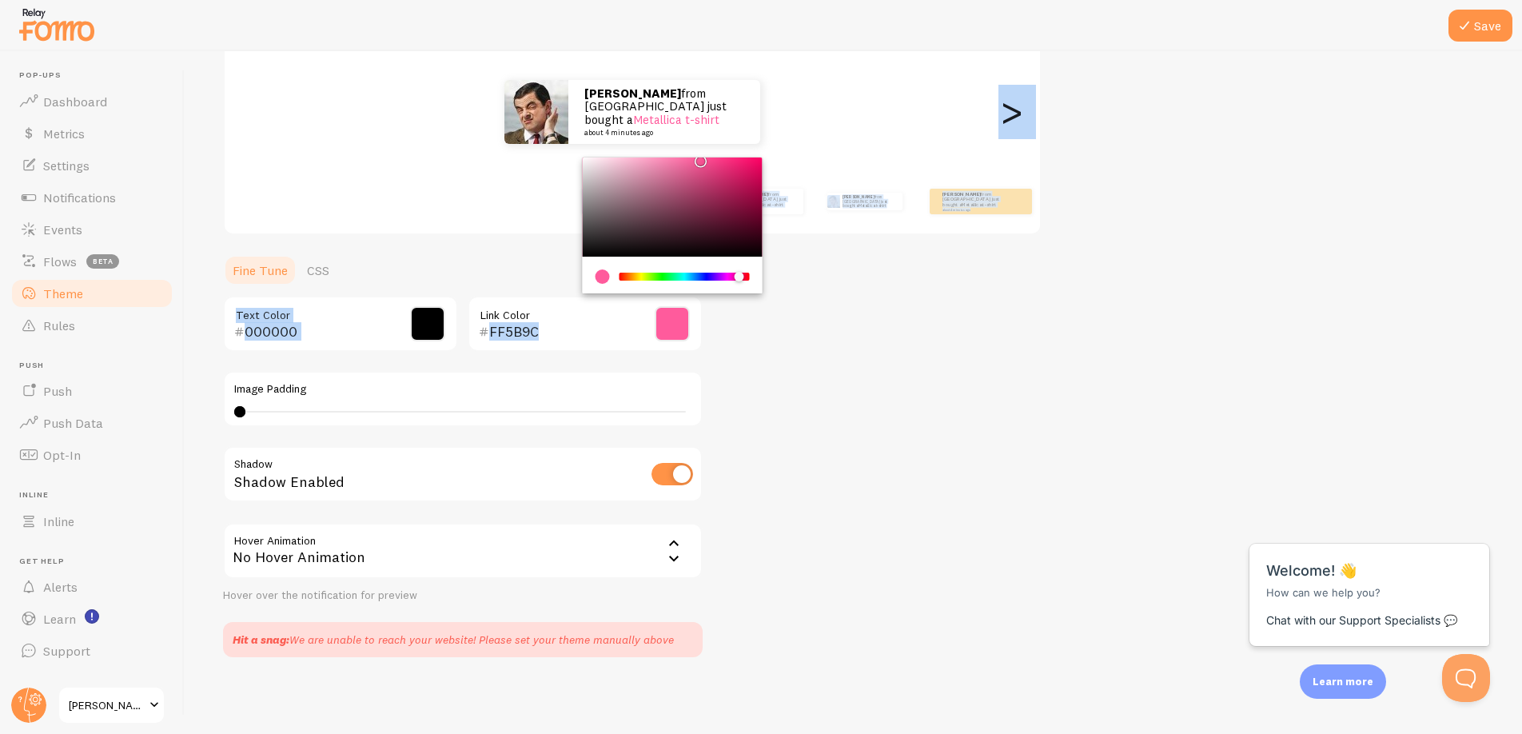
type input "FF73AB"
drag, startPoint x: 731, startPoint y: 197, endPoint x: 681, endPoint y: 154, distance: 66.3
click at [681, 154] on div "Theme Choose a theme for your notifications Classic [PERSON_NAME] from [GEOGRAP…" at bounding box center [853, 281] width 1261 height 752
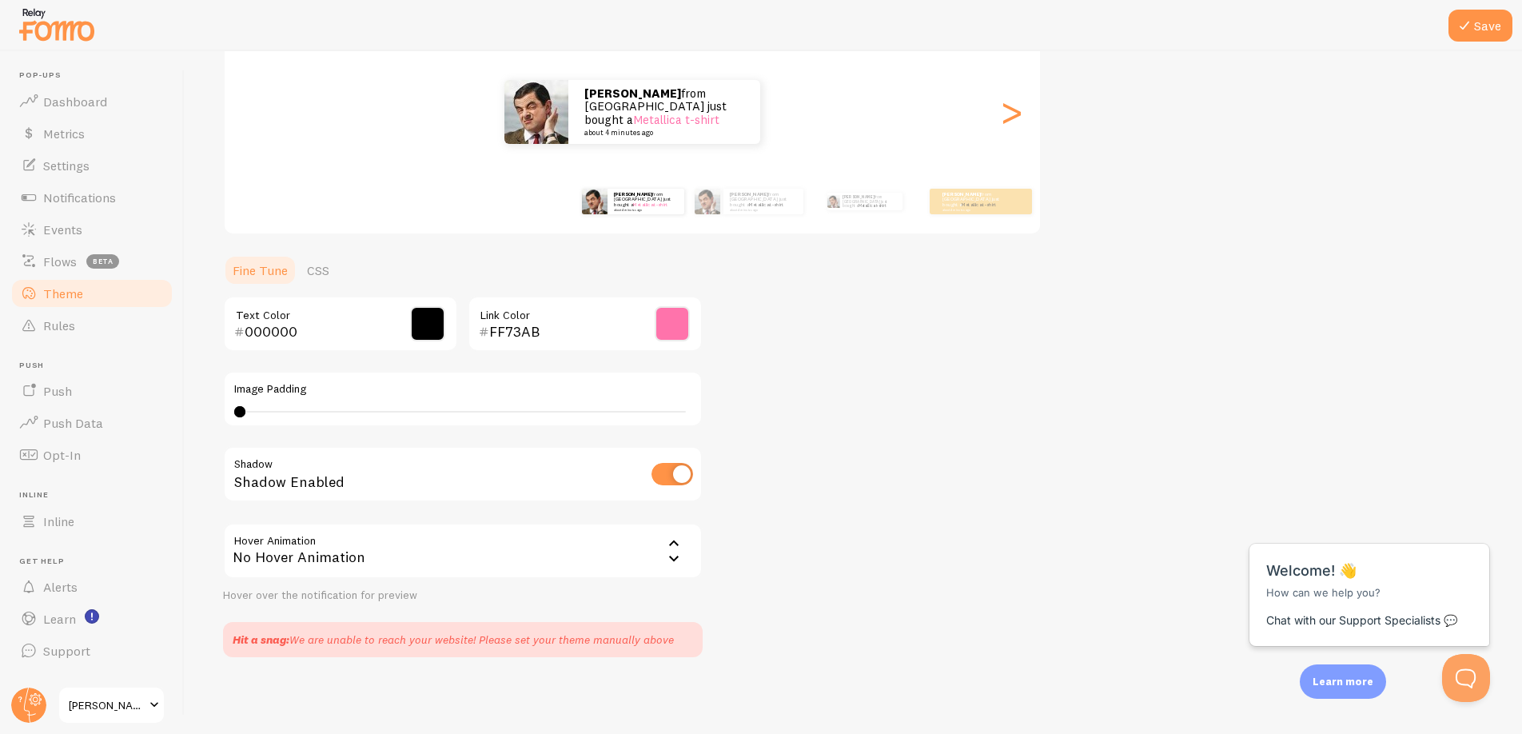
click at [832, 360] on div "Theme Choose a theme for your notifications Classic [PERSON_NAME] from [GEOGRAP…" at bounding box center [853, 281] width 1261 height 752
click at [1488, 21] on button "Save" at bounding box center [1481, 26] width 64 height 32
click at [74, 524] on span "Inline" at bounding box center [58, 521] width 31 height 16
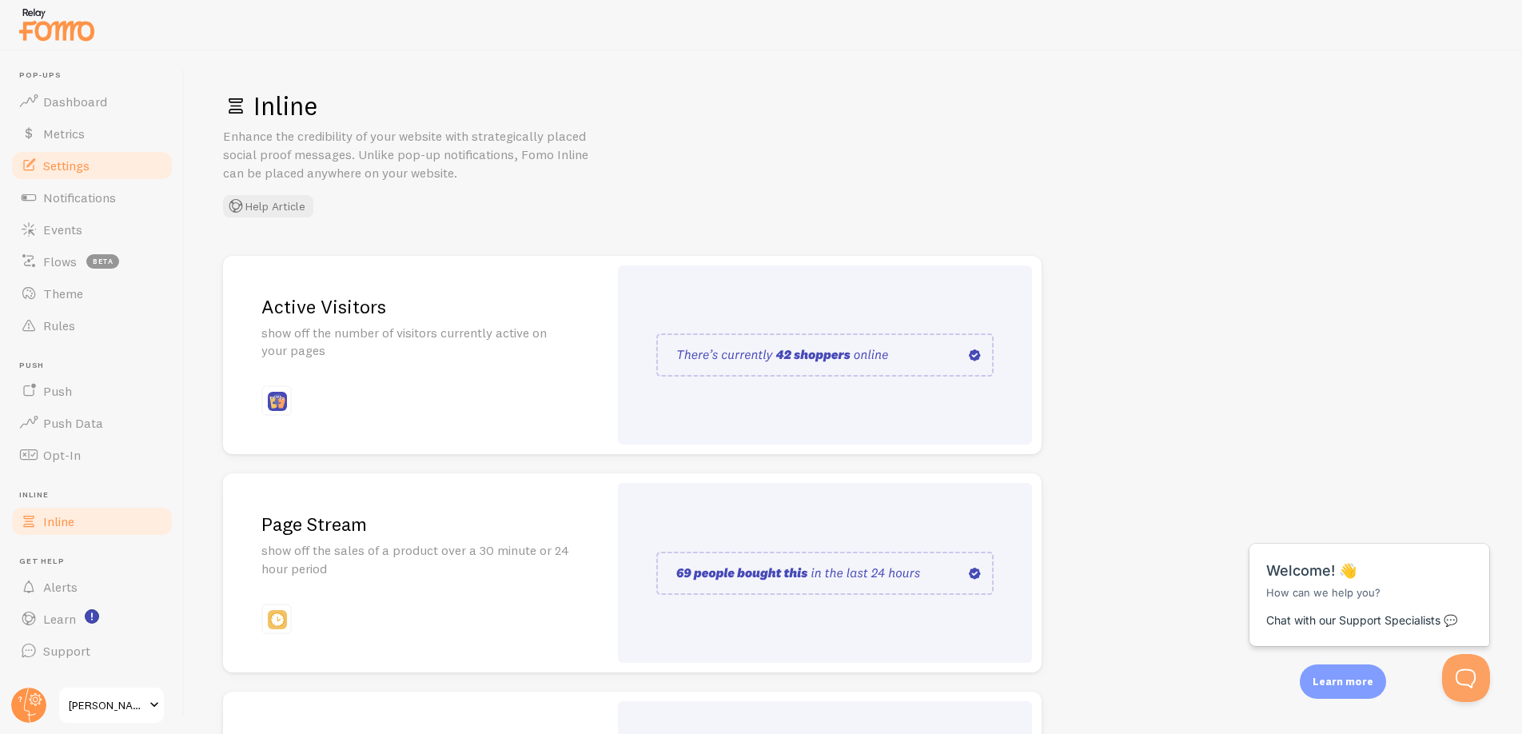
click at [103, 171] on link "Settings" at bounding box center [92, 165] width 165 height 32
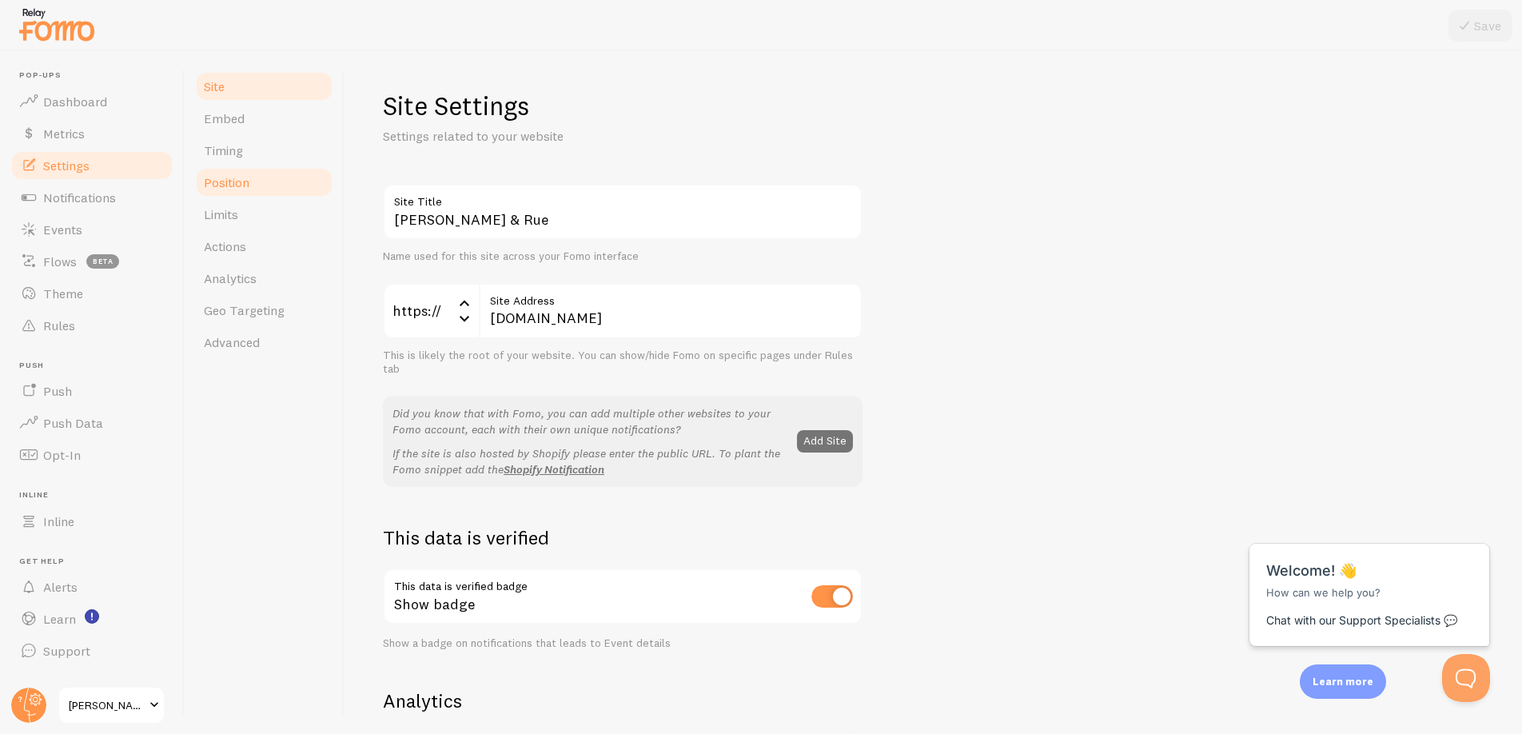
click at [213, 186] on span "Position" at bounding box center [227, 182] width 46 height 16
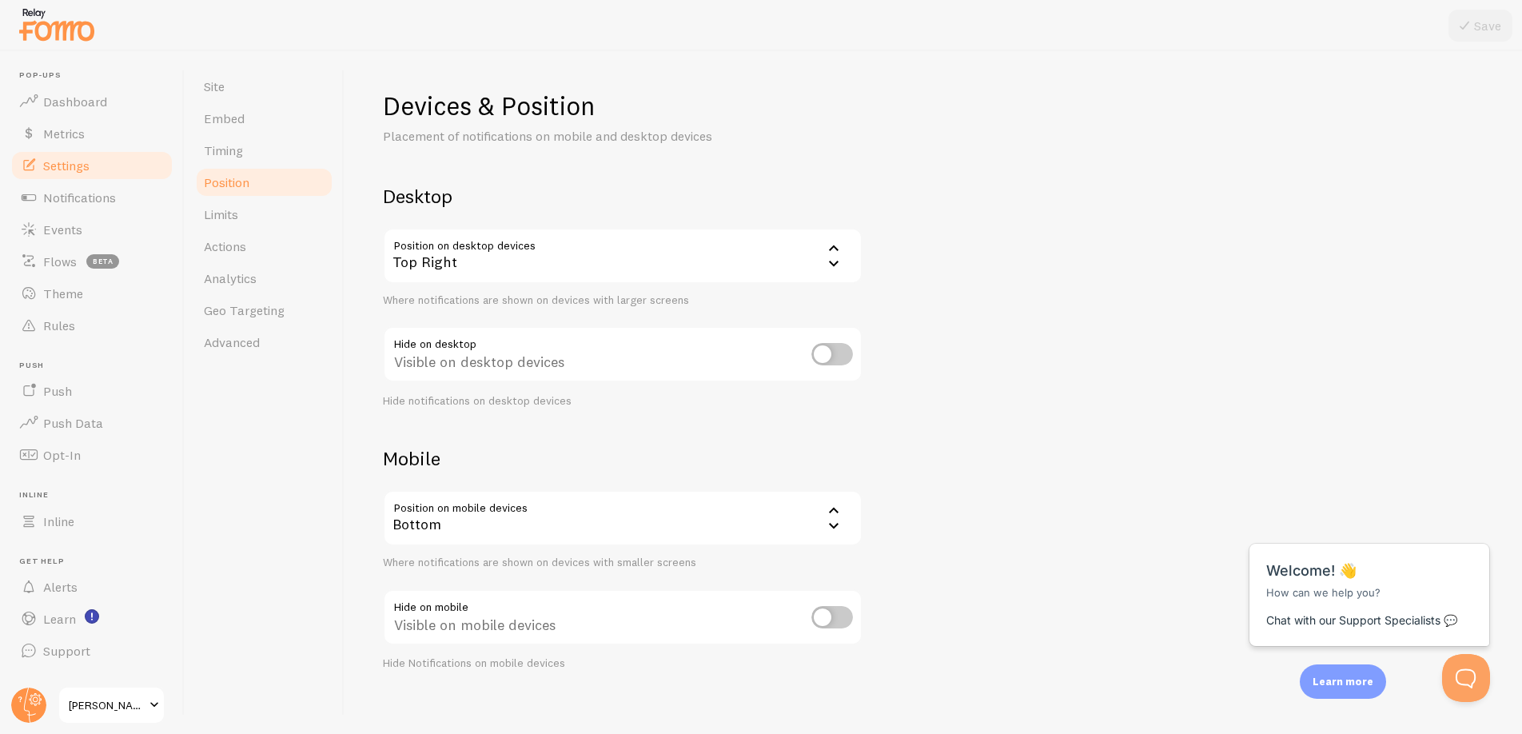
click at [491, 269] on div "Top Right" at bounding box center [623, 256] width 480 height 56
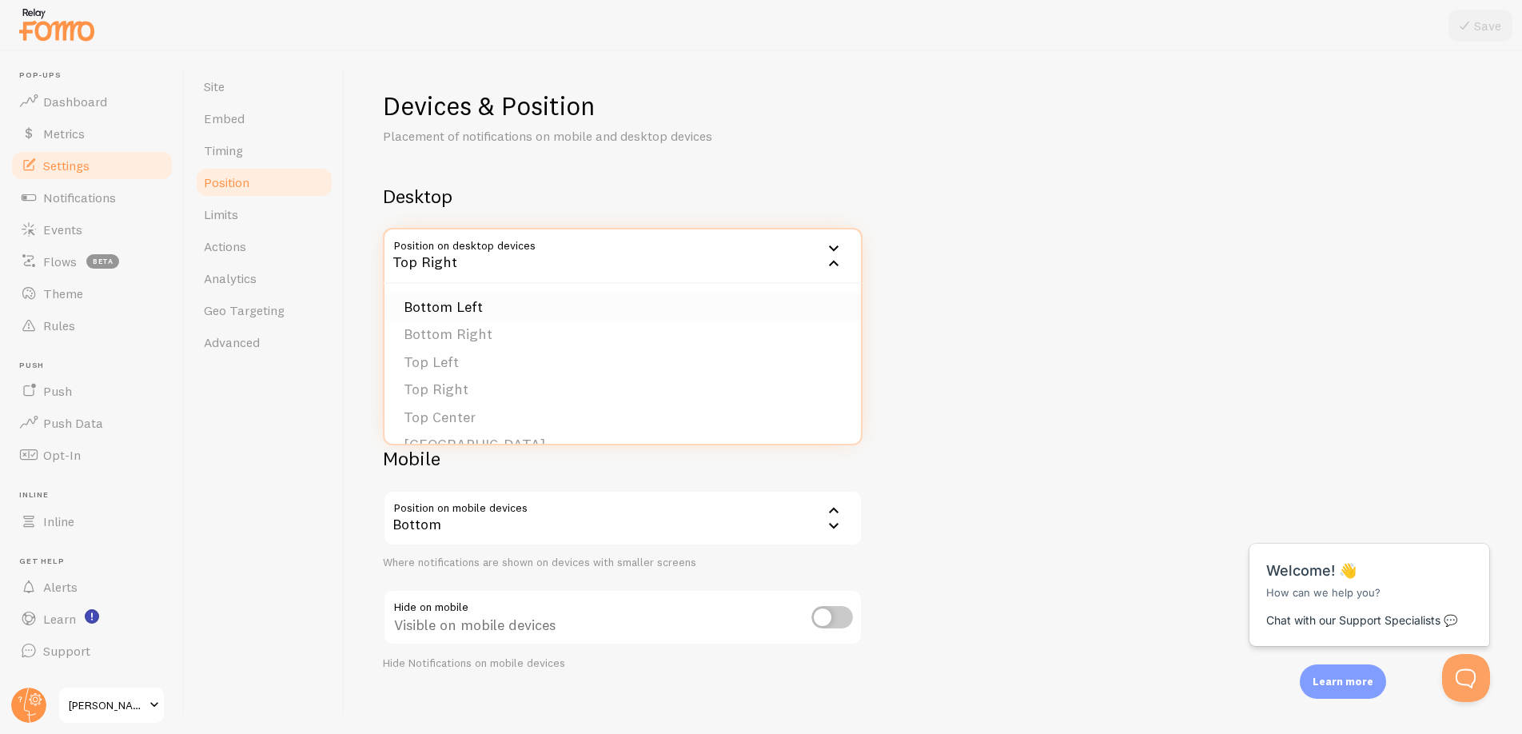
click at [488, 302] on li "Bottom Left" at bounding box center [623, 307] width 476 height 28
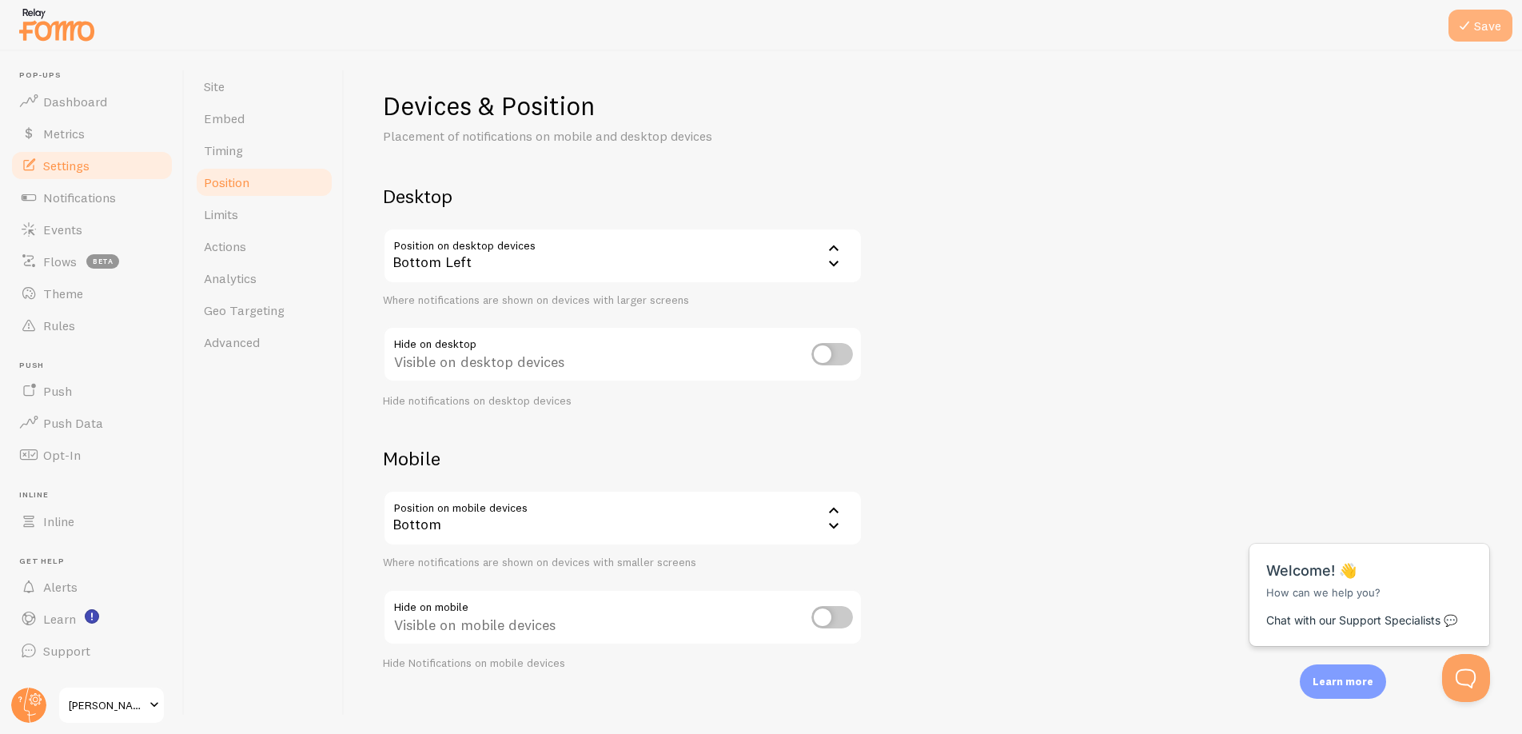
click at [1465, 37] on button "Save" at bounding box center [1481, 26] width 64 height 32
click at [845, 614] on input "checkbox" at bounding box center [832, 617] width 42 height 22
click at [826, 616] on input "checkbox" at bounding box center [832, 617] width 42 height 22
checkbox input "false"
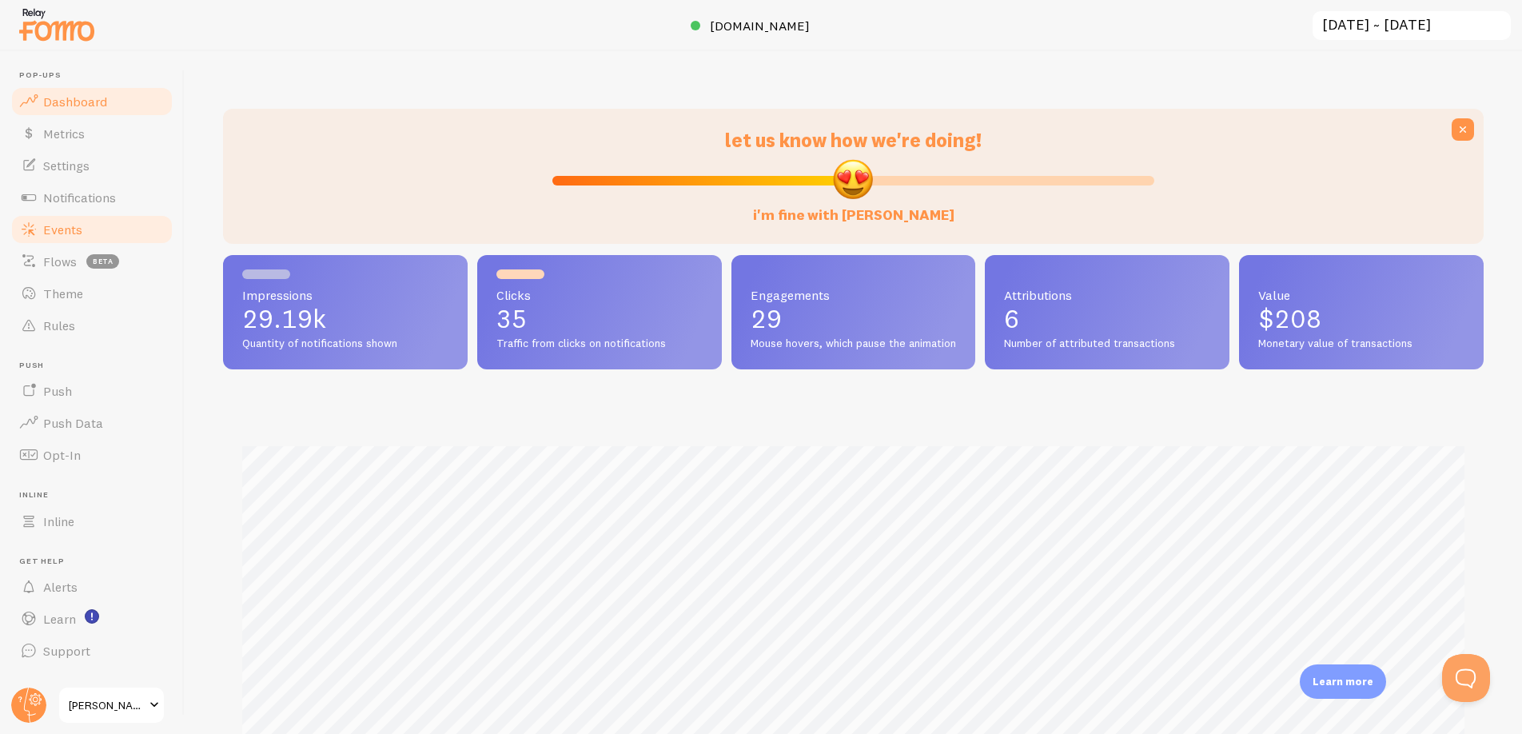
click at [70, 236] on span "Events" at bounding box center [62, 229] width 39 height 16
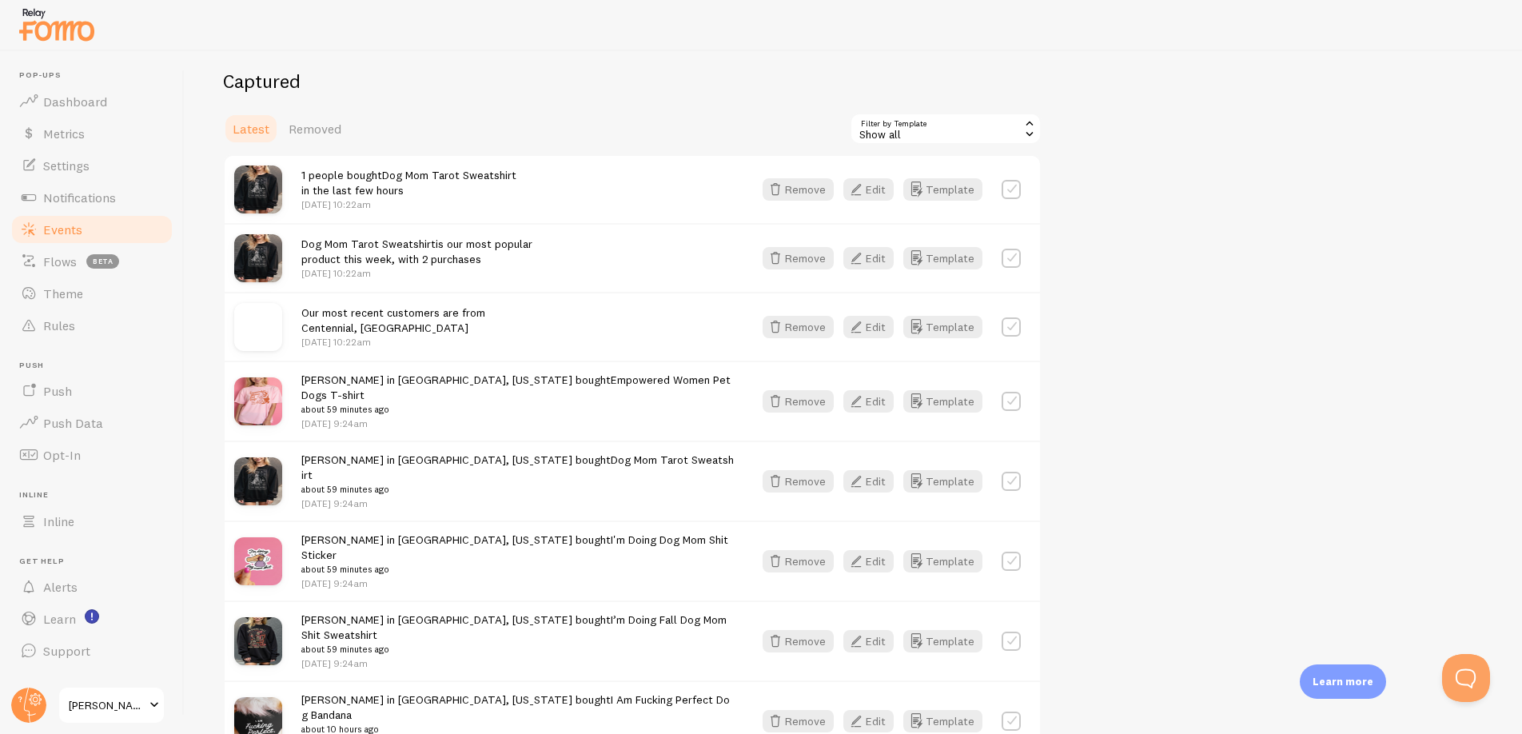
scroll to position [328, 0]
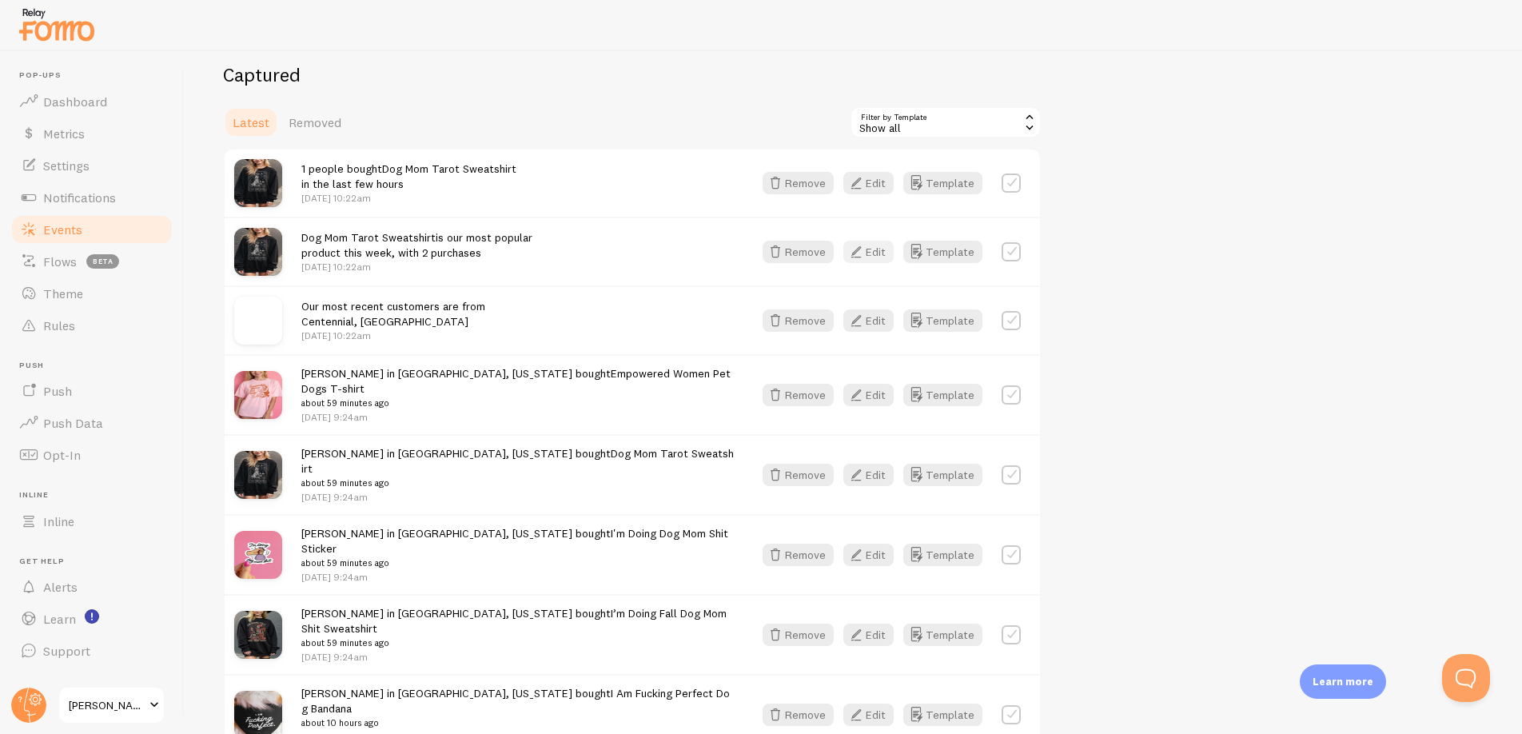
click at [862, 254] on icon "button" at bounding box center [856, 251] width 19 height 19
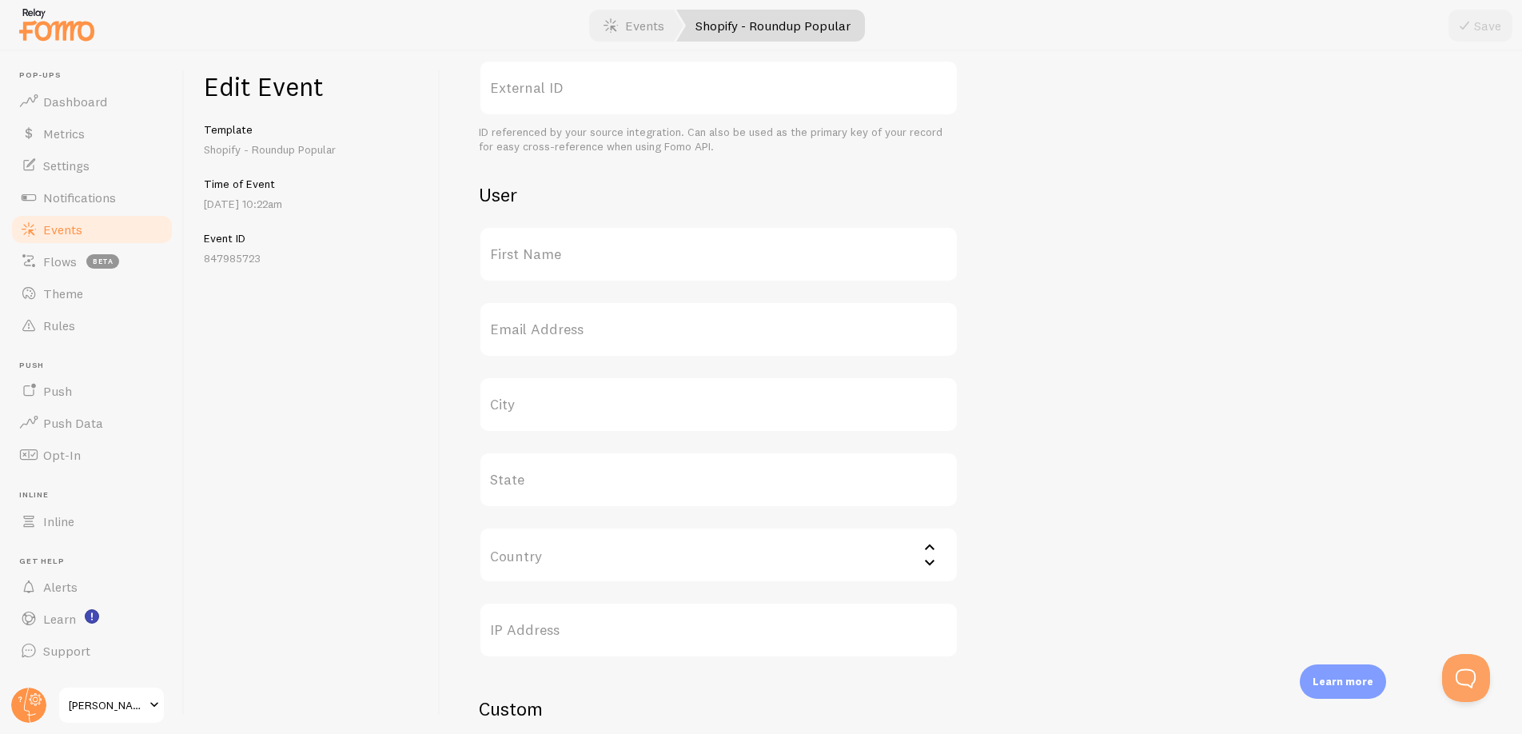
scroll to position [565, 0]
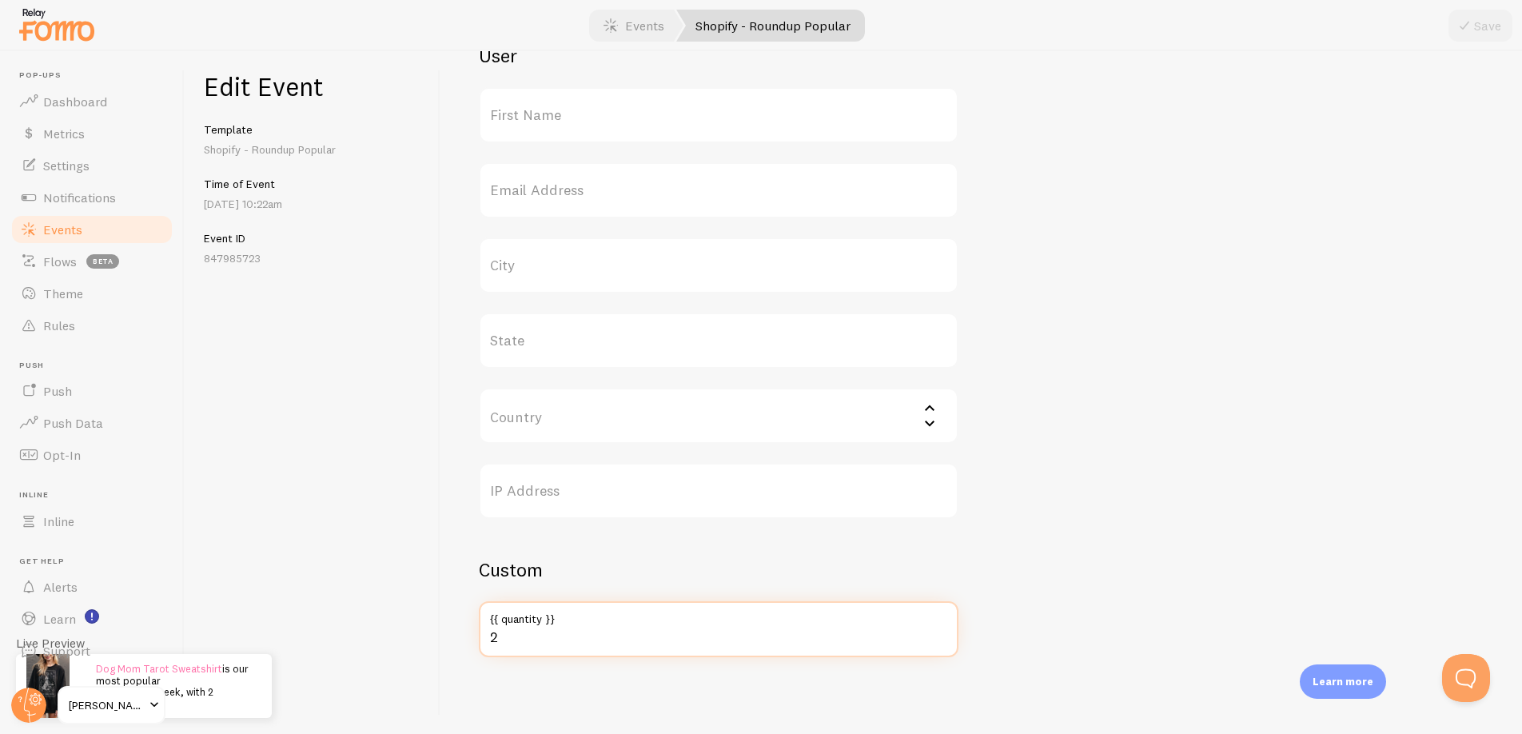
drag, startPoint x: 499, startPoint y: 640, endPoint x: 491, endPoint y: 642, distance: 8.2
click at [491, 642] on input "2" at bounding box center [719, 629] width 480 height 56
type input "2"
type input "50"
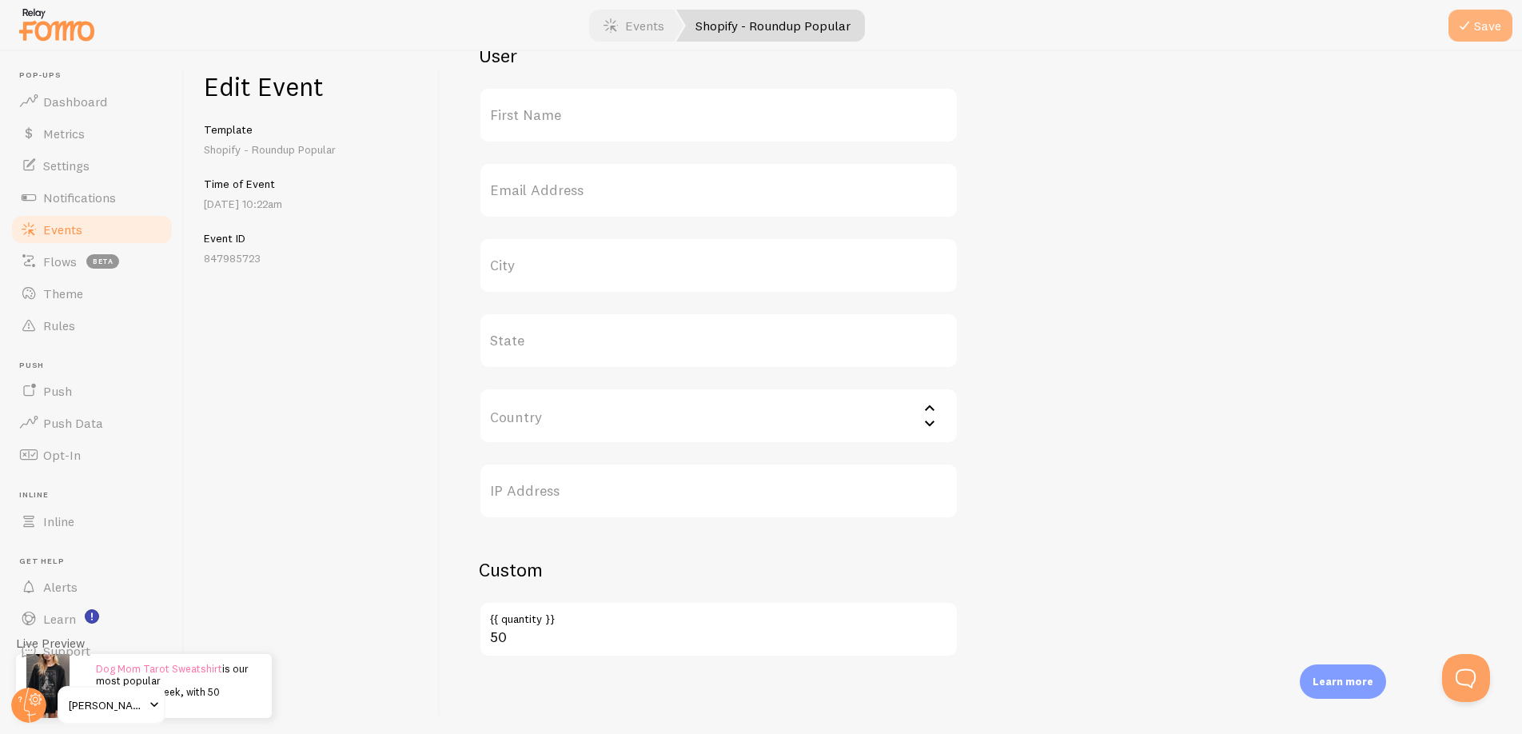
click at [1460, 23] on icon "submit" at bounding box center [1464, 25] width 19 height 19
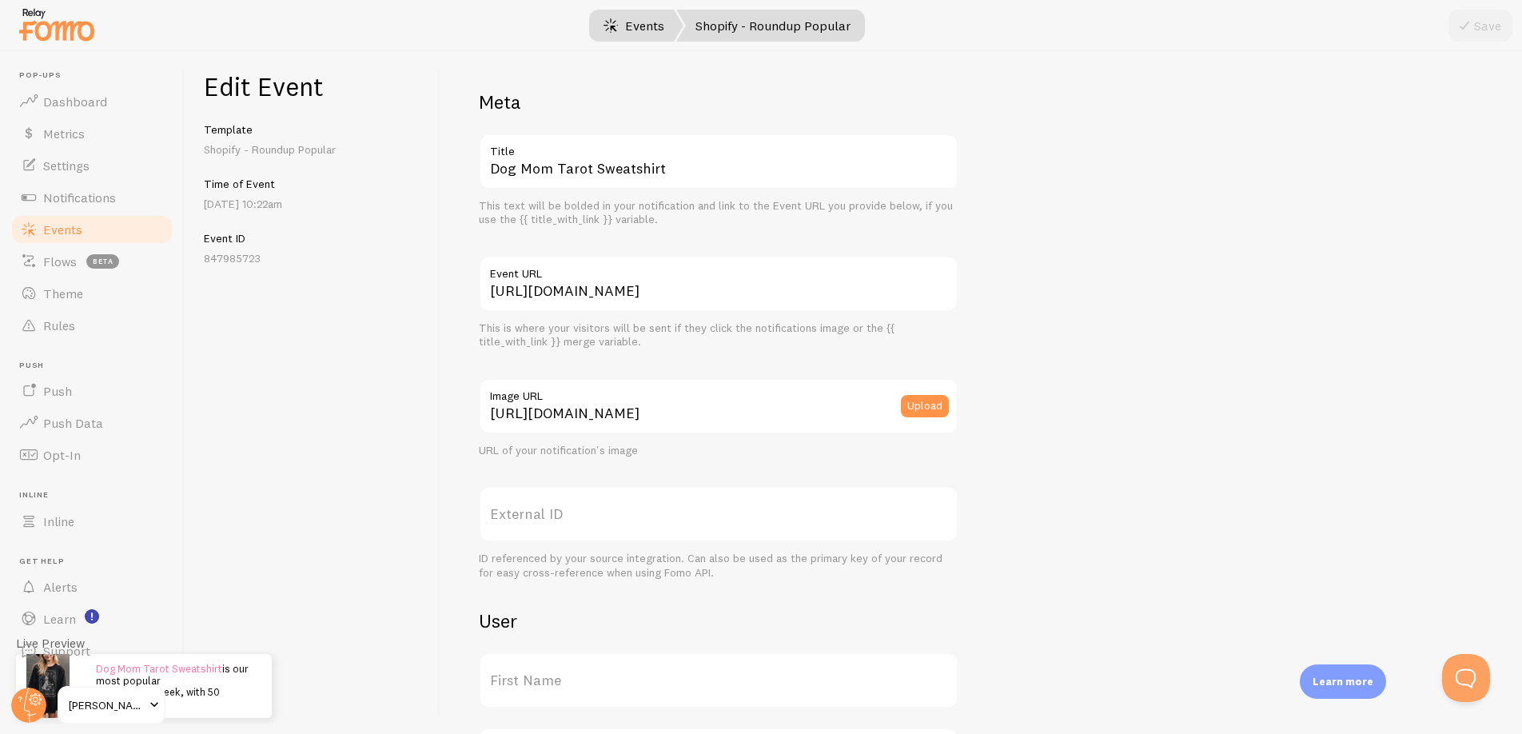
click at [638, 26] on link "Events" at bounding box center [633, 26] width 99 height 32
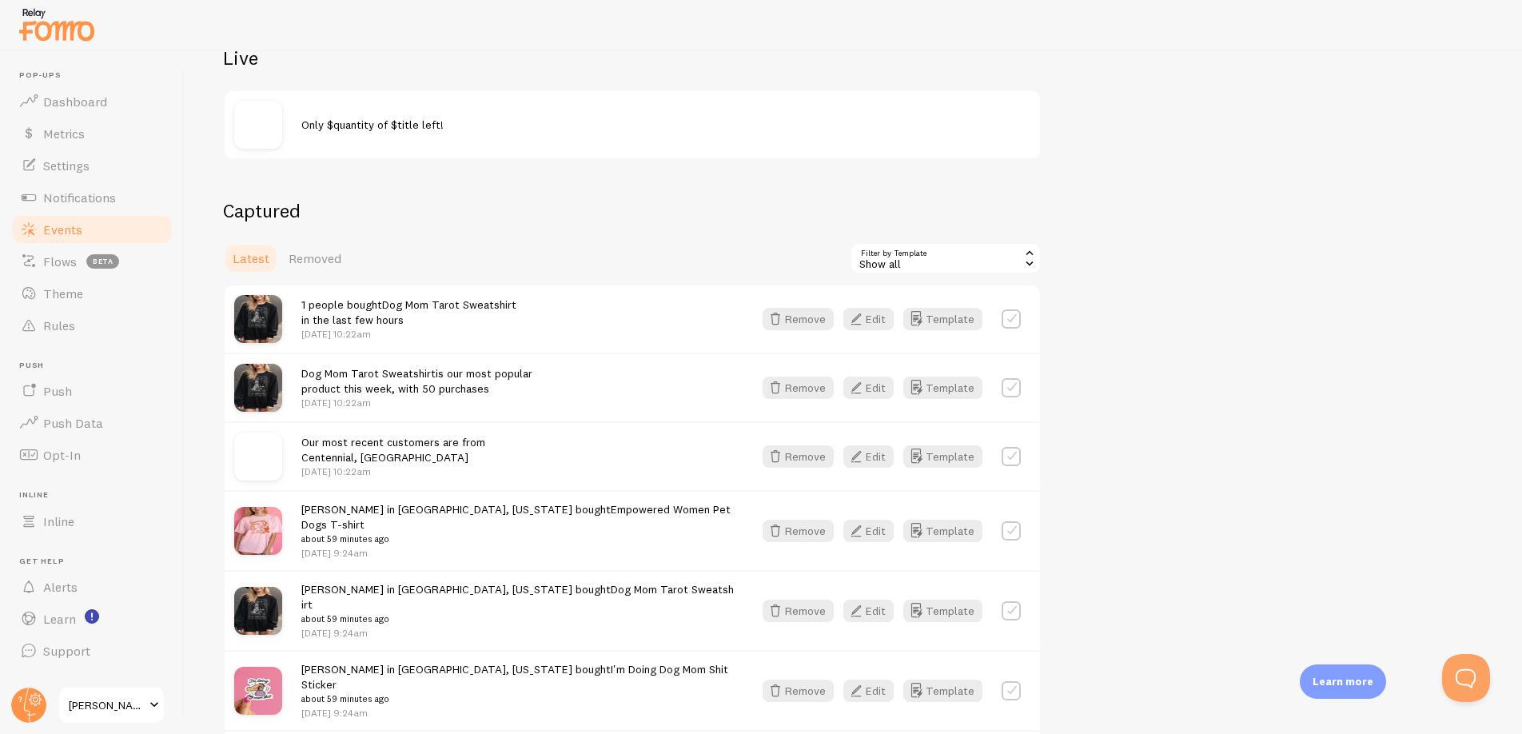
scroll to position [197, 0]
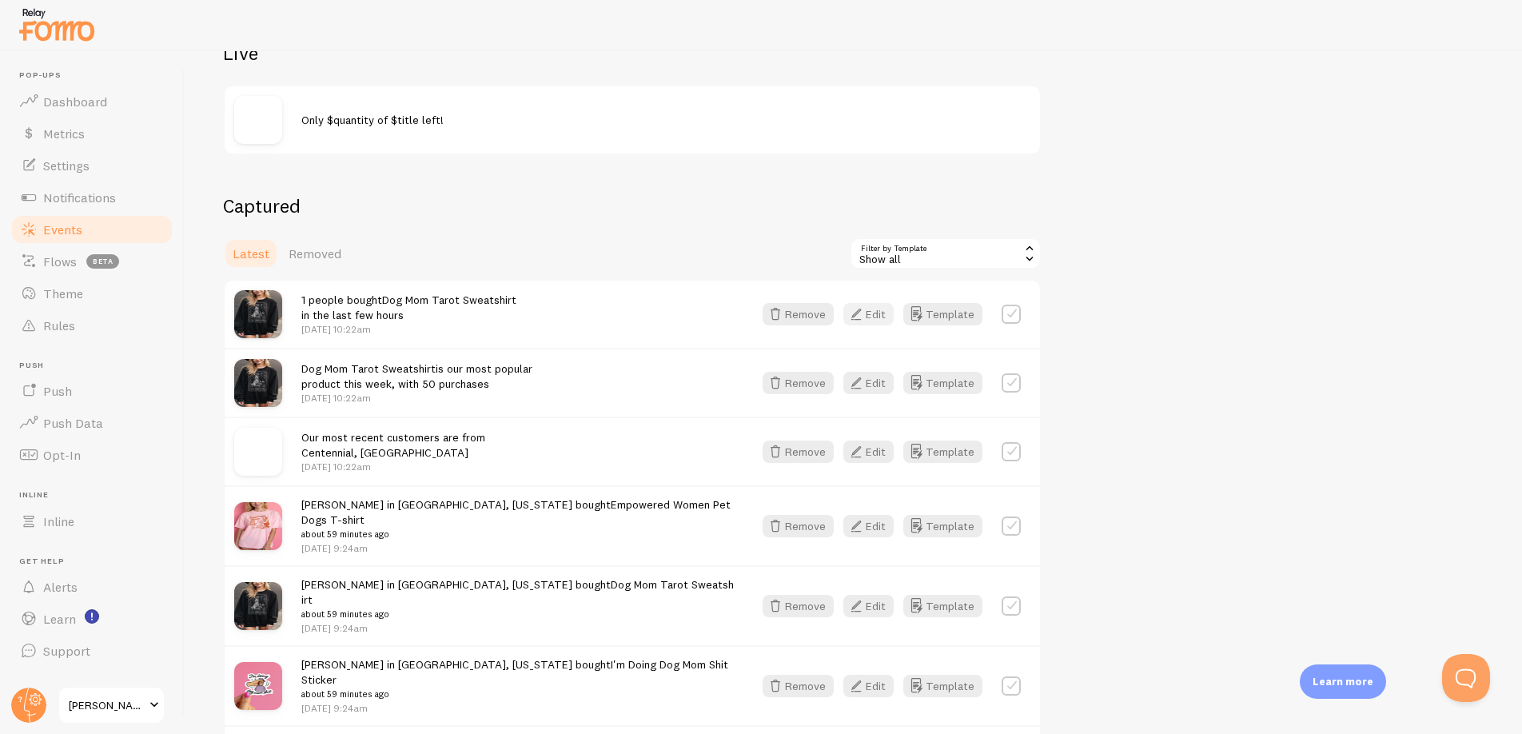
click at [868, 312] on button "Edit" at bounding box center [868, 314] width 50 height 22
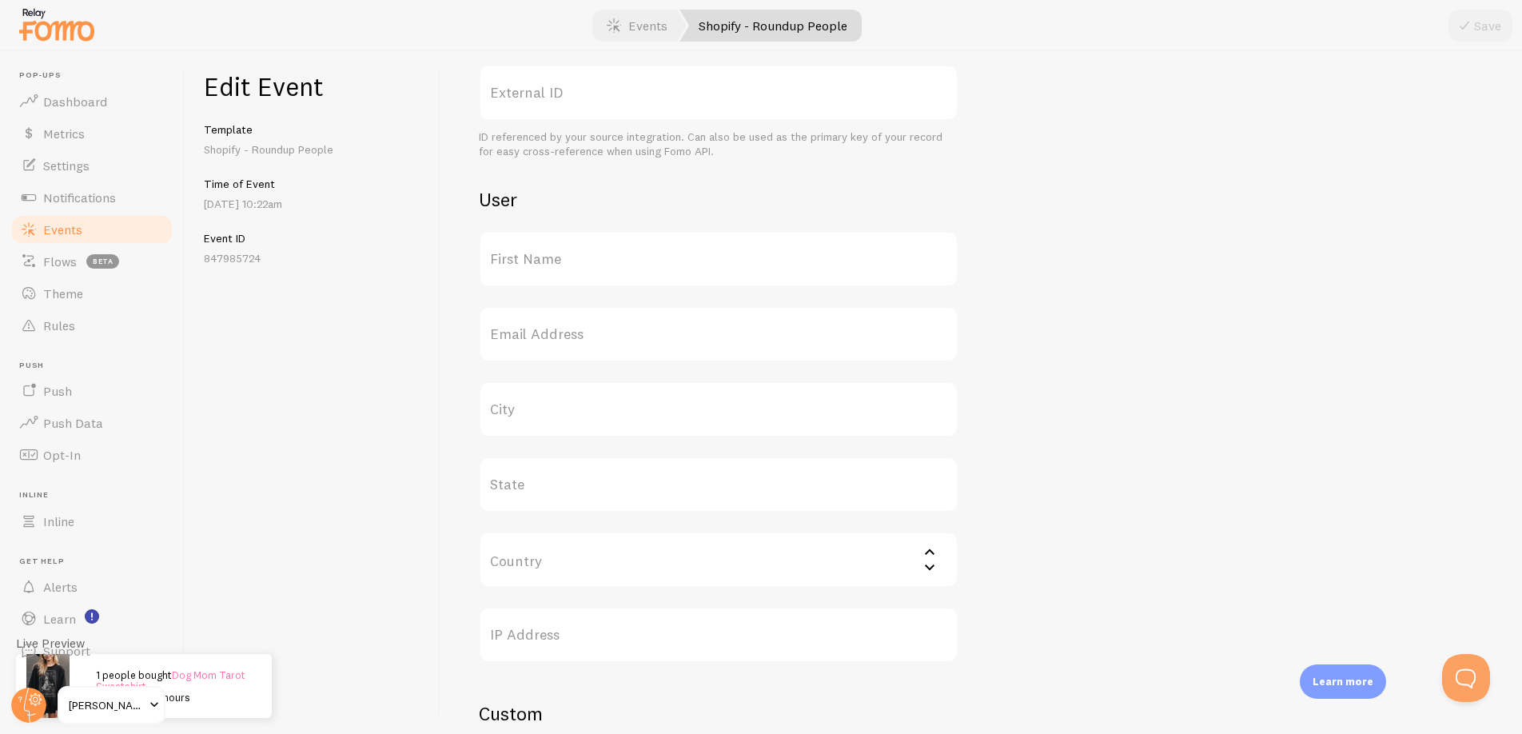
scroll to position [565, 0]
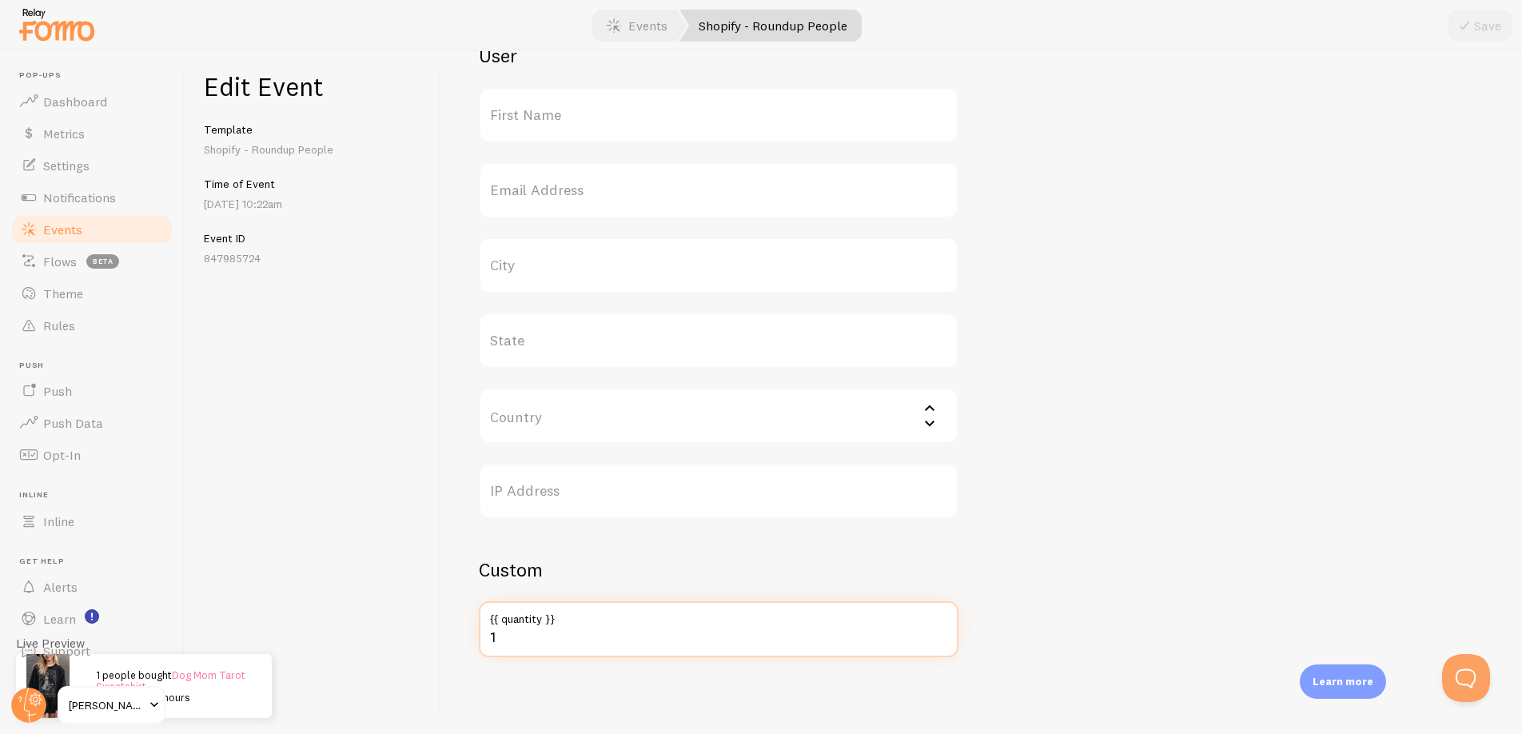
drag, startPoint x: 502, startPoint y: 635, endPoint x: 476, endPoint y: 637, distance: 26.5
click at [476, 637] on div "Meta Dog Mom Tarot Sweatshirt Title This text will be bolded in your notificati…" at bounding box center [981, 392] width 1082 height 683
type input "3"
type input "5"
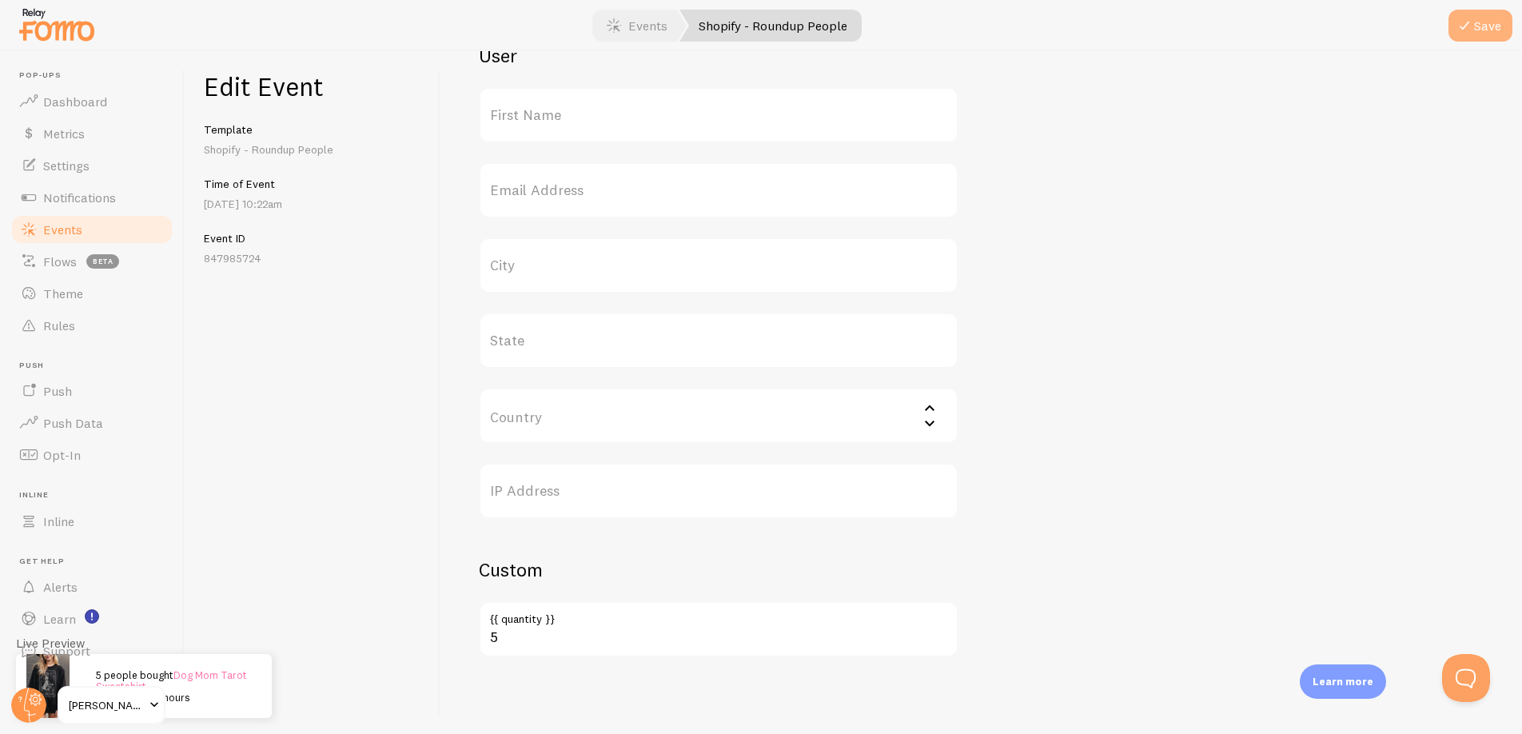
click at [1474, 24] on button "Save" at bounding box center [1481, 26] width 64 height 32
click at [670, 26] on link "Events" at bounding box center [637, 26] width 99 height 32
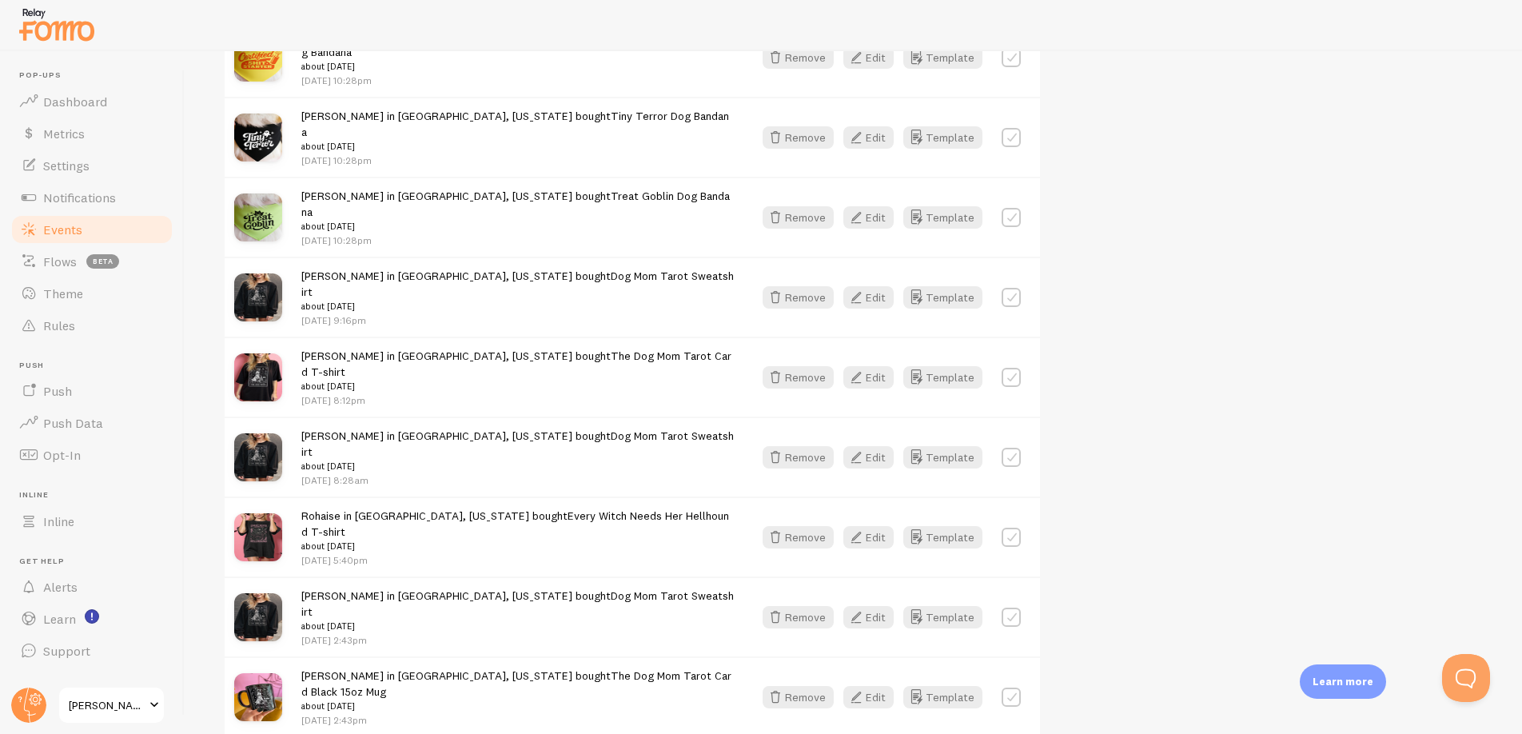
scroll to position [1987, 0]
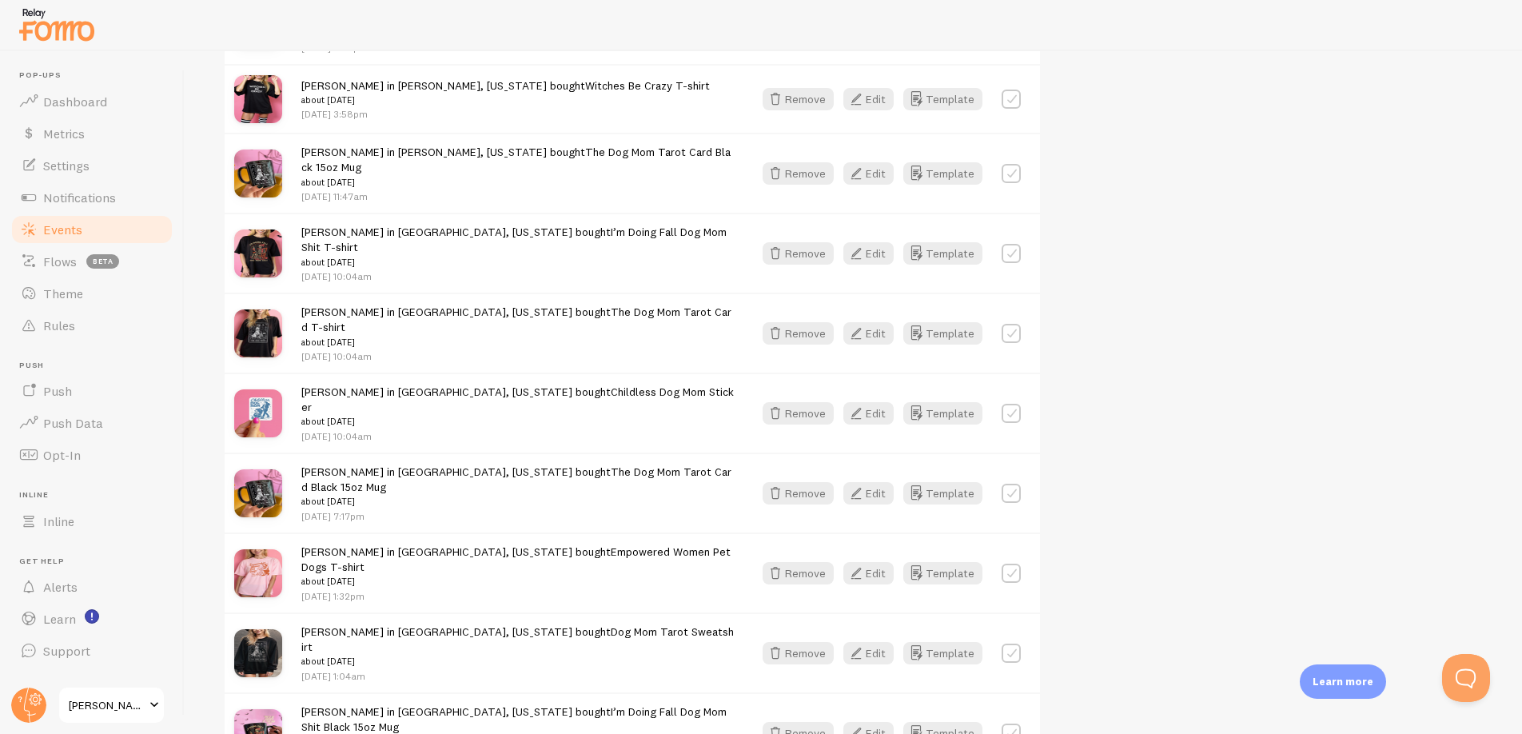
scroll to position [4071, 0]
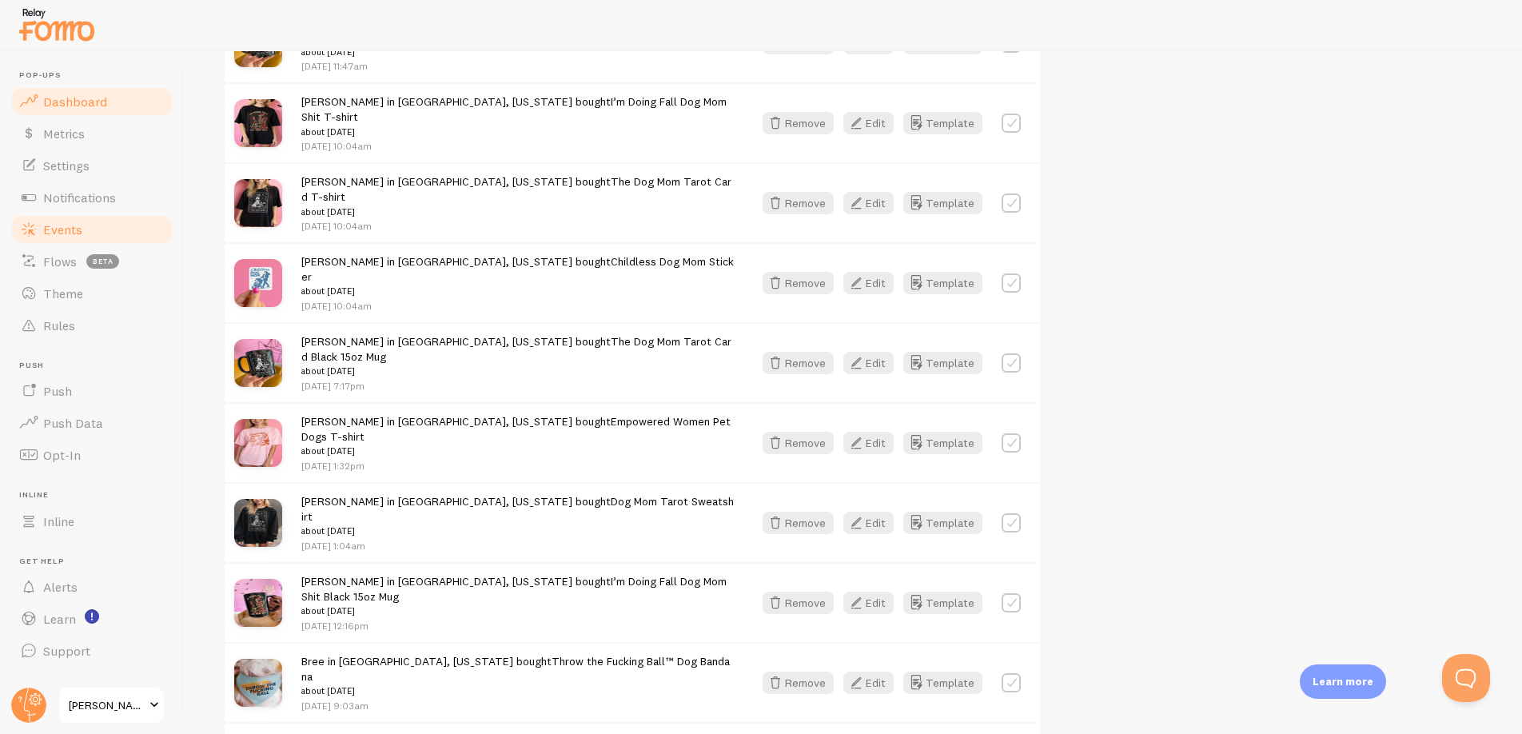
click at [85, 103] on span "Dashboard" at bounding box center [75, 102] width 64 height 16
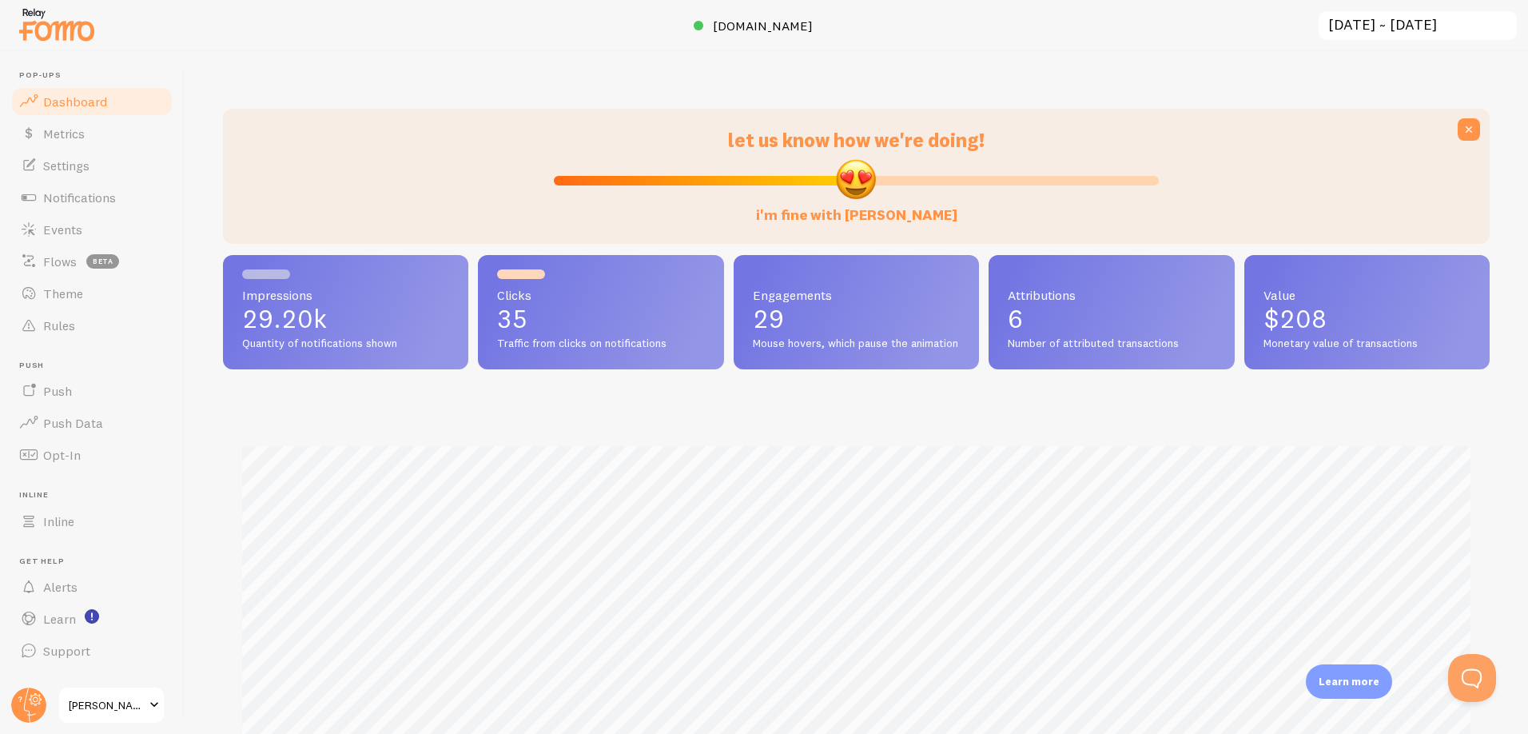
scroll to position [420, 1267]
